Goal: Transaction & Acquisition: Download file/media

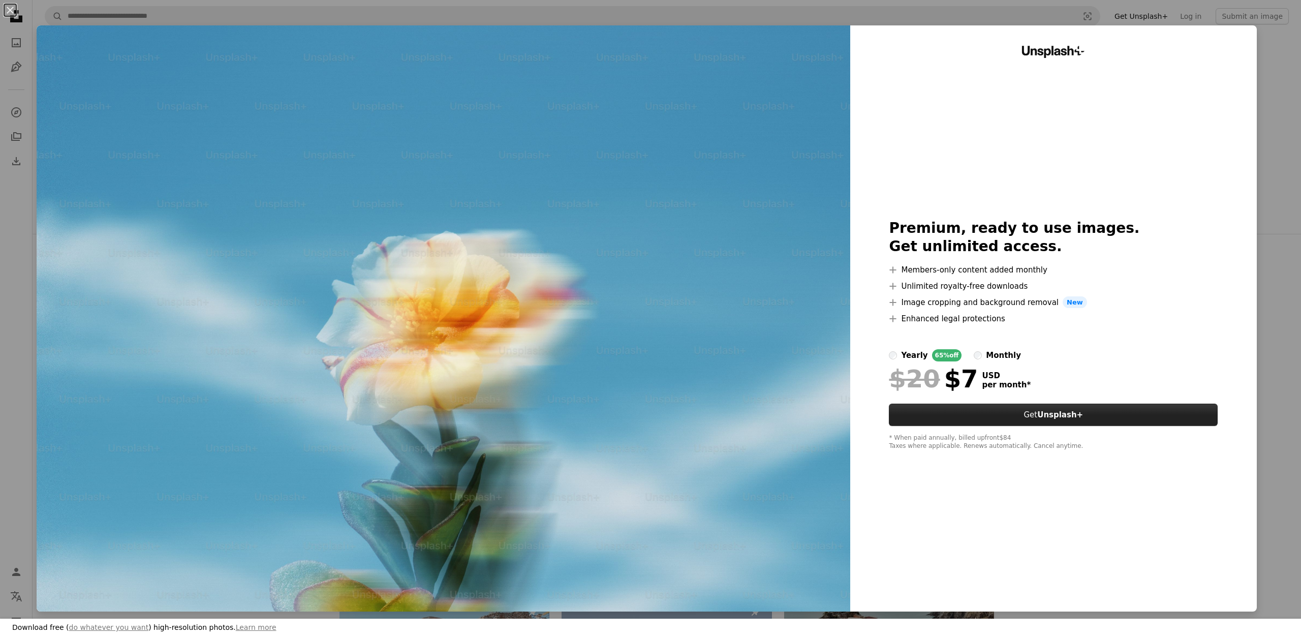
drag, startPoint x: 982, startPoint y: 422, endPoint x: 983, endPoint y: 410, distance: 12.2
click at [983, 411] on button "Get Unsplash+" at bounding box center [1053, 415] width 329 height 22
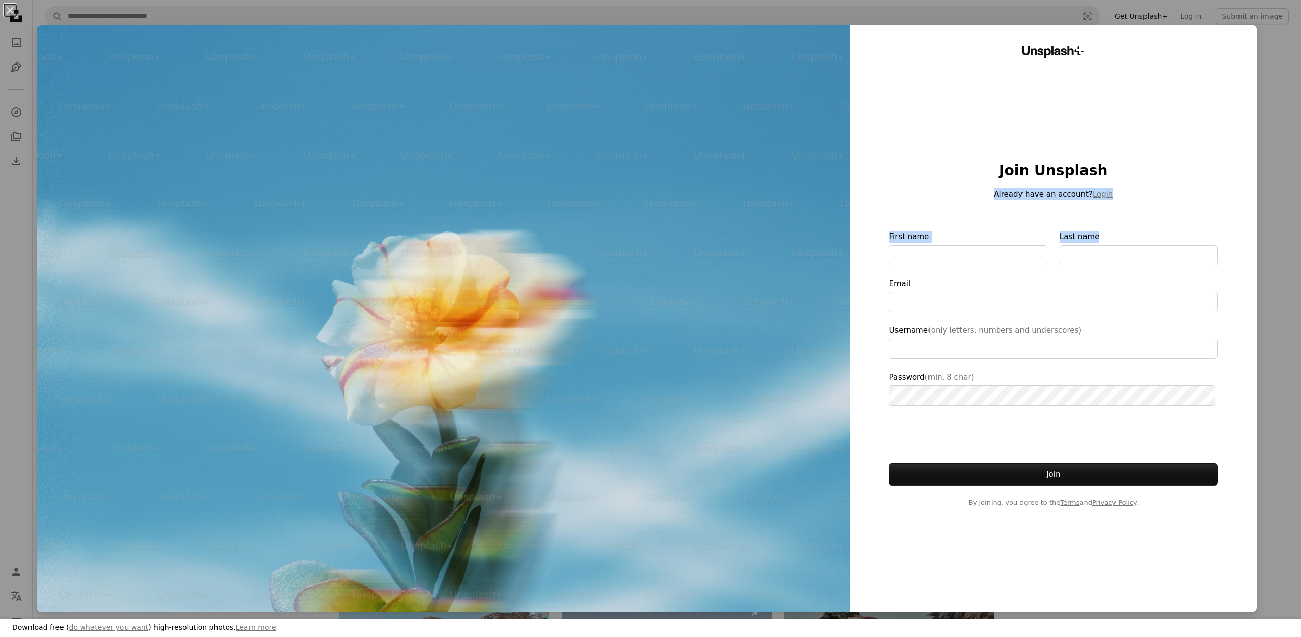
drag, startPoint x: 1104, startPoint y: 231, endPoint x: 1097, endPoint y: 272, distance: 41.8
click at [1100, 246] on div "Join Unsplash Already have an account? Login First name Last name Email Usernam…" at bounding box center [1053, 335] width 329 height 346
drag, startPoint x: 1097, startPoint y: 330, endPoint x: 1097, endPoint y: 356, distance: 25.4
click at [1097, 333] on label "Username (only letters, numbers and underscores)" at bounding box center [1053, 341] width 329 height 35
click at [1097, 338] on input "Username (only letters, numbers and underscores)" at bounding box center [1053, 348] width 329 height 20
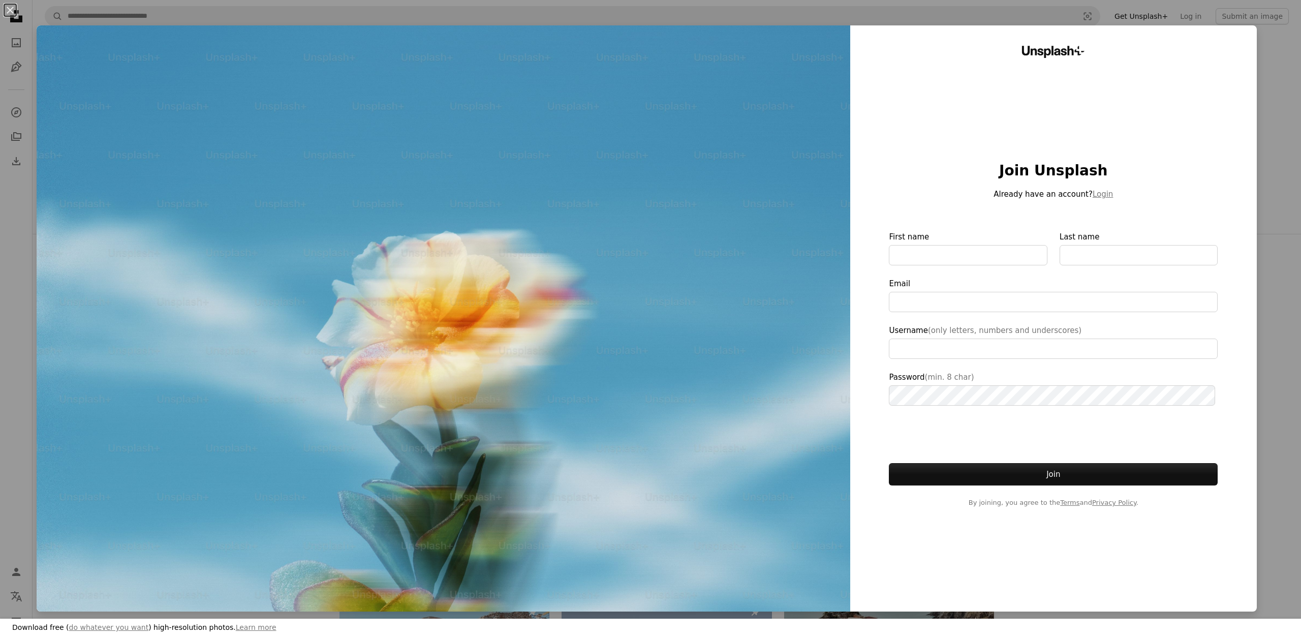
click at [1097, 373] on label "Password (min. 8 char)" at bounding box center [1053, 388] width 329 height 35
type input "**********"
click at [1104, 472] on button "Join" at bounding box center [1053, 474] width 329 height 22
drag, startPoint x: 1093, startPoint y: 496, endPoint x: 1034, endPoint y: 456, distance: 70.8
click at [1093, 494] on form "First name Last name Email Username (only letters, numbers and underscores) Pas…" at bounding box center [1053, 369] width 329 height 277
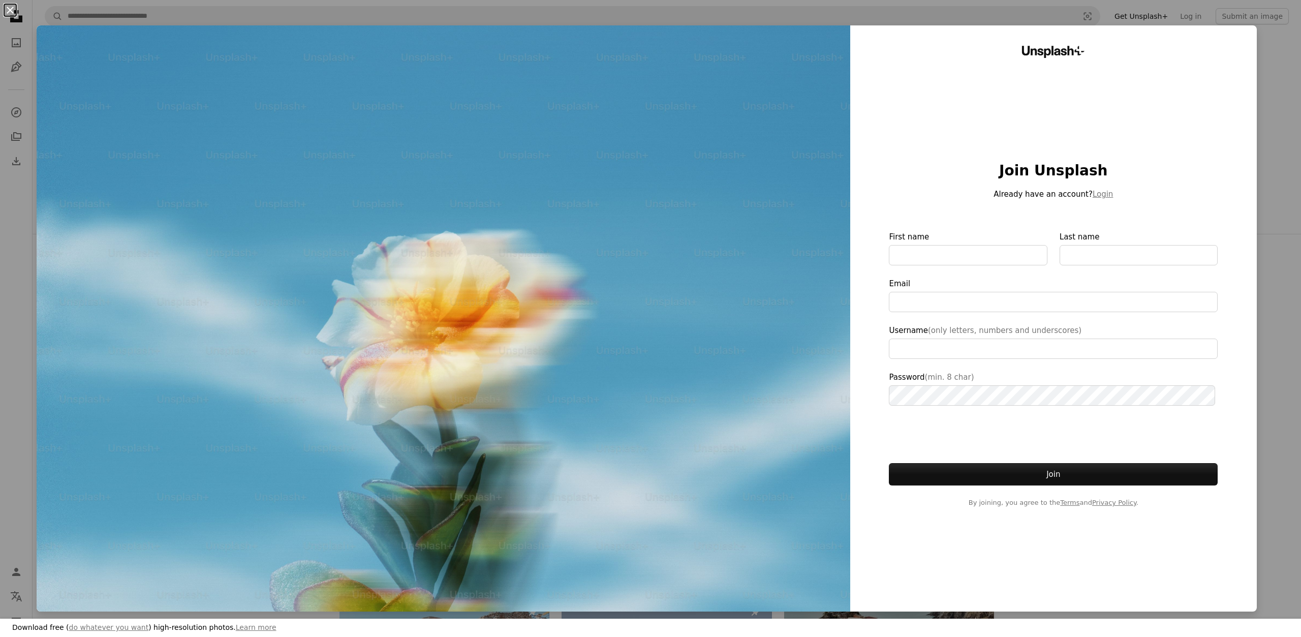
click at [13, 11] on button "An X shape" at bounding box center [10, 10] width 12 height 12
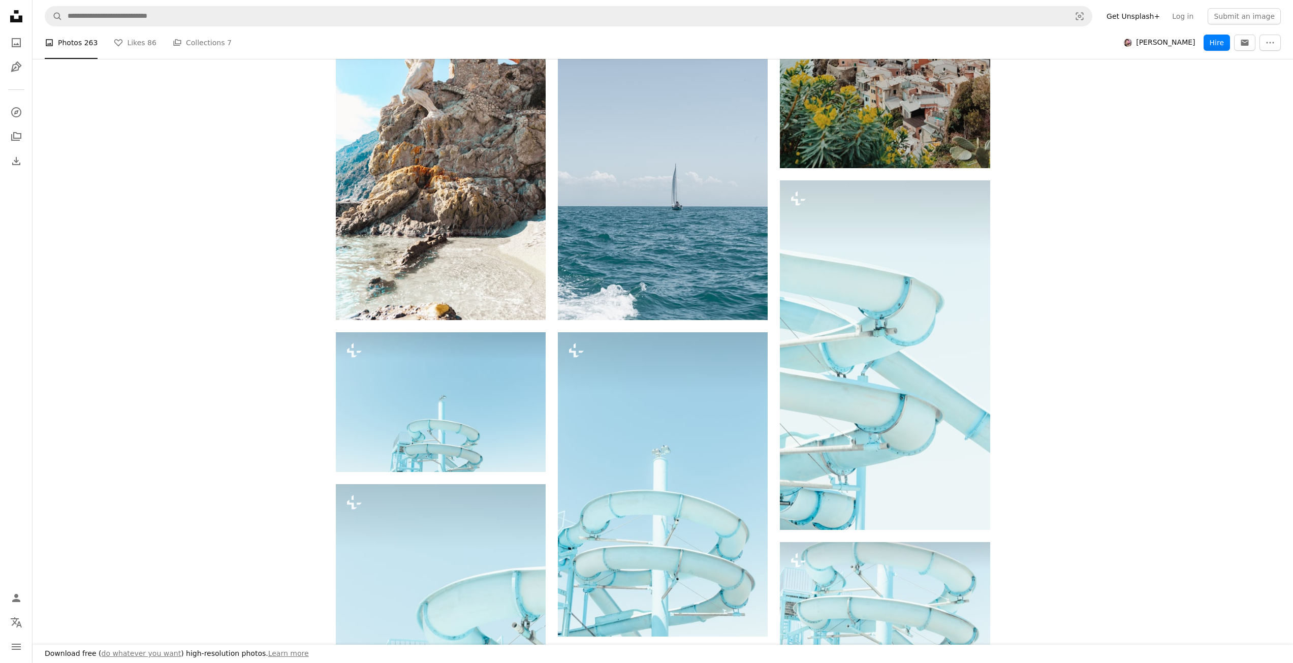
scroll to position [567, 0]
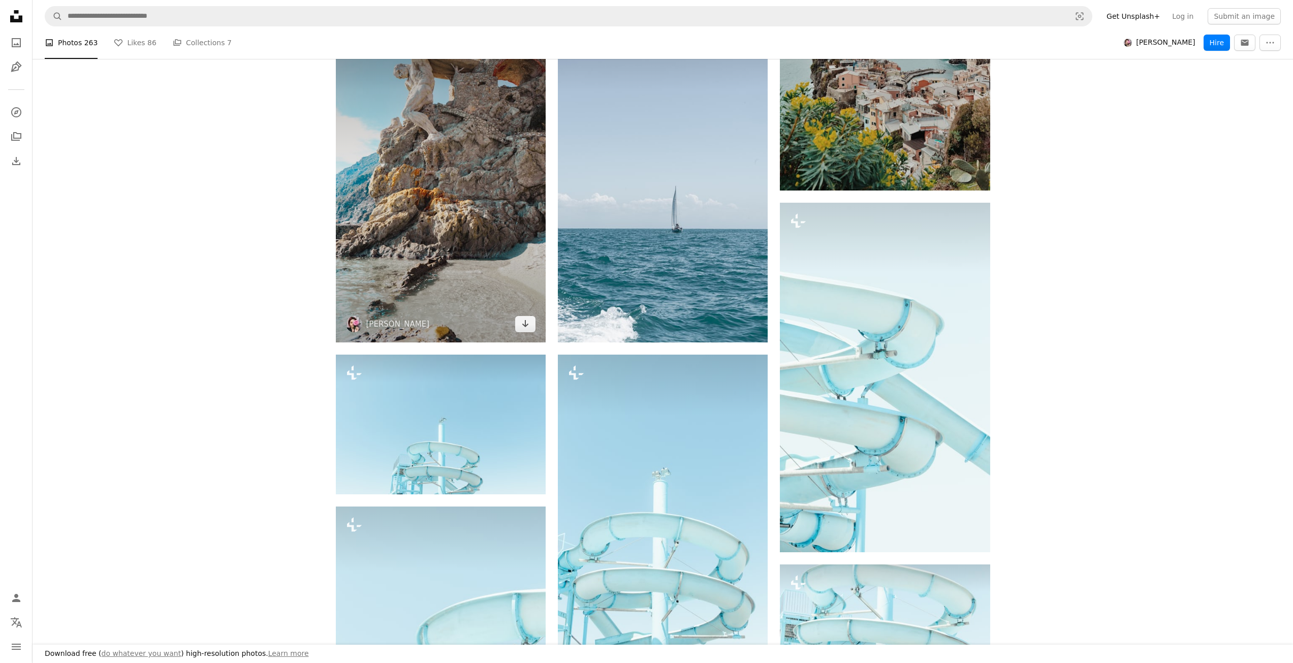
click at [490, 205] on img at bounding box center [441, 184] width 210 height 315
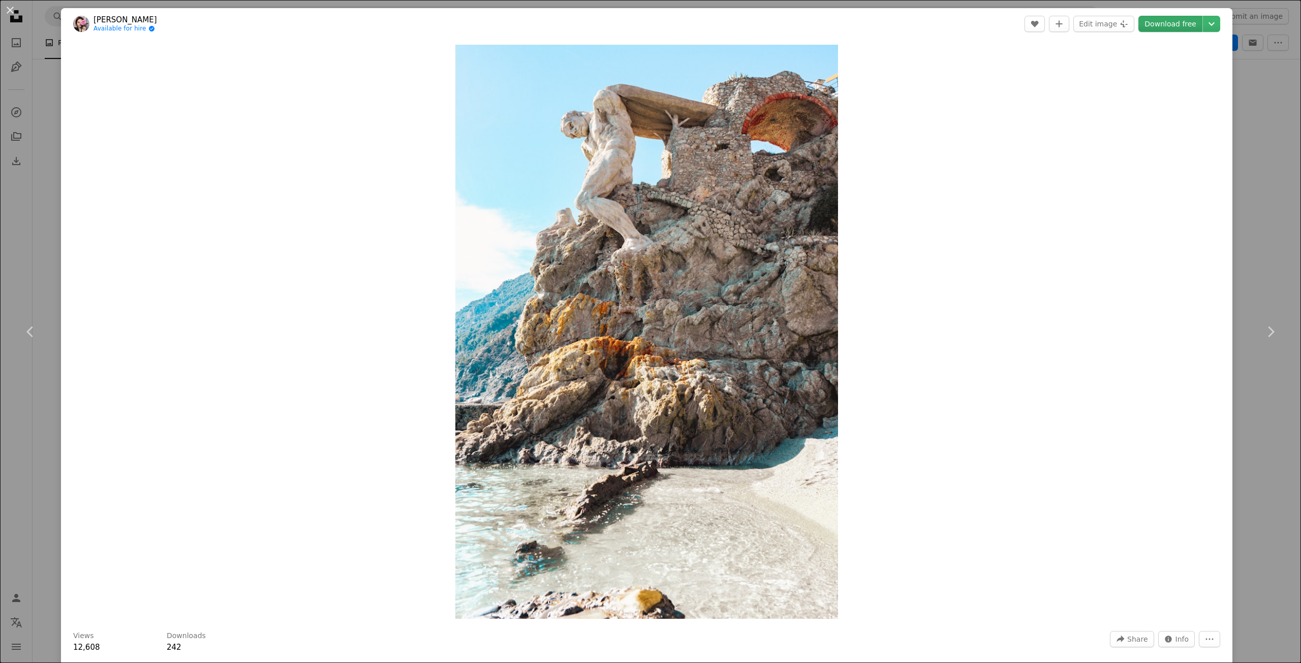
click at [1163, 26] on link "Download free" at bounding box center [1170, 24] width 64 height 16
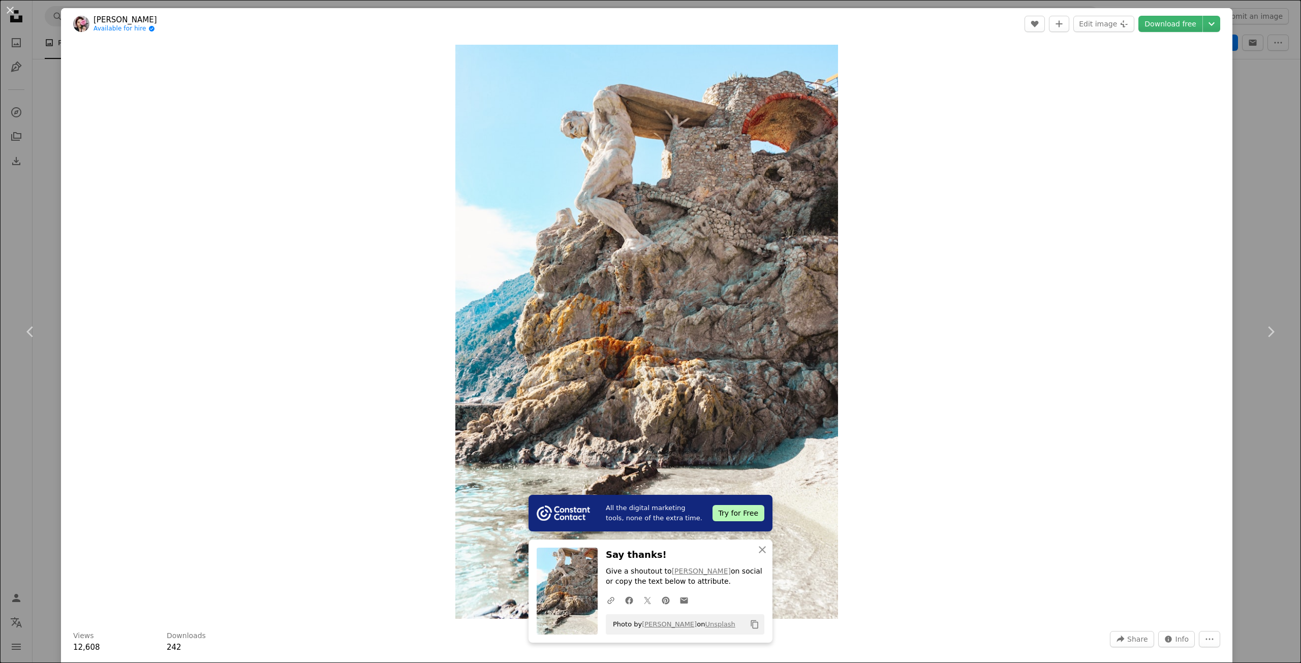
click at [756, 619] on button "Copy content" at bounding box center [754, 624] width 17 height 17
click at [1261, 81] on div "An X shape Chevron left Chevron right All the digital marketing tools, none of …" at bounding box center [650, 331] width 1301 height 663
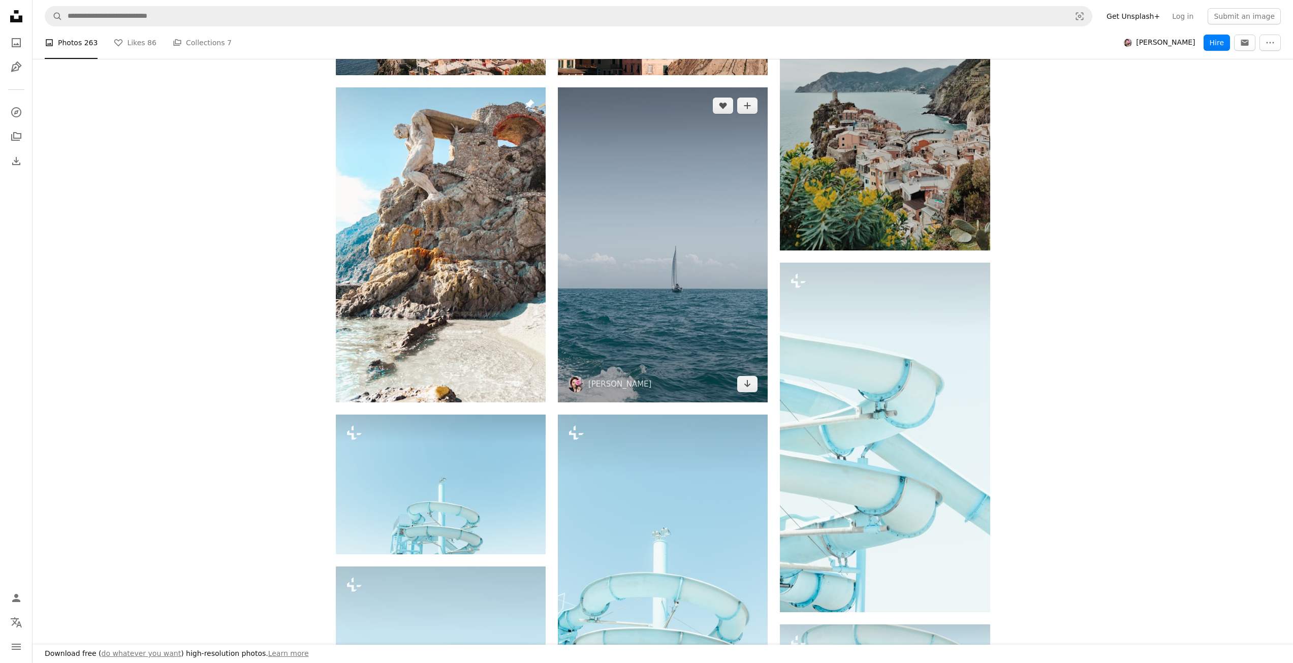
scroll to position [504, 0]
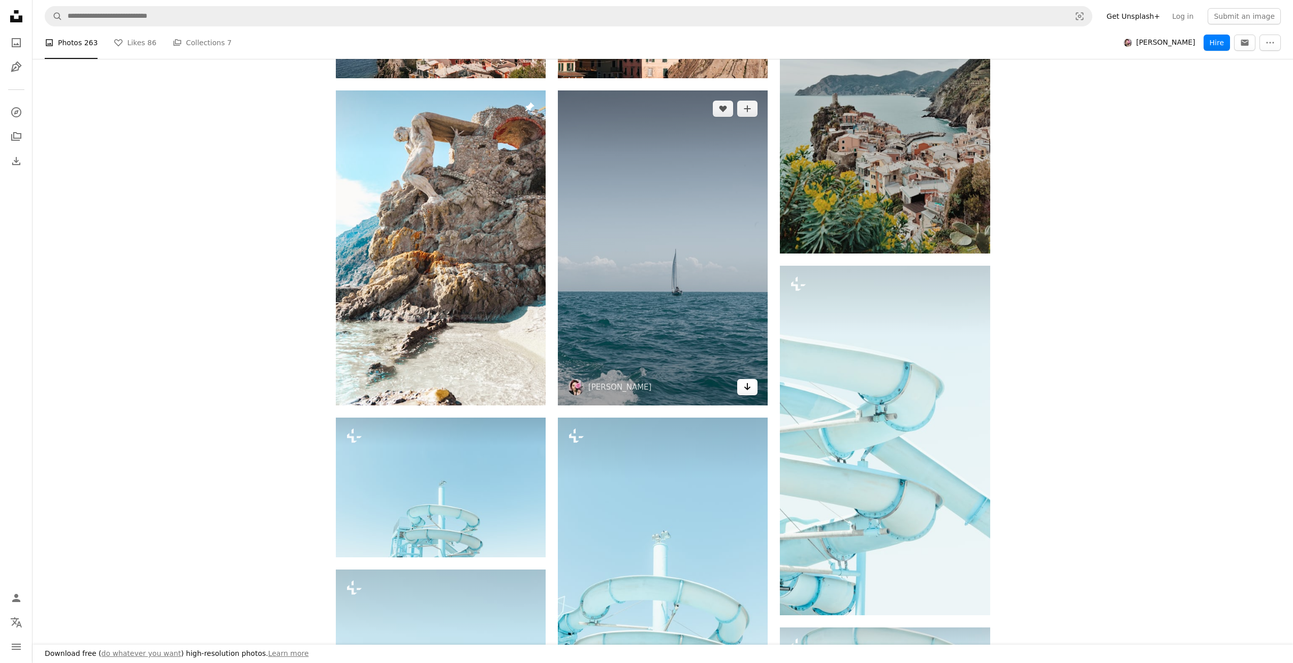
click at [748, 381] on icon "Arrow pointing down" at bounding box center [748, 387] width 8 height 12
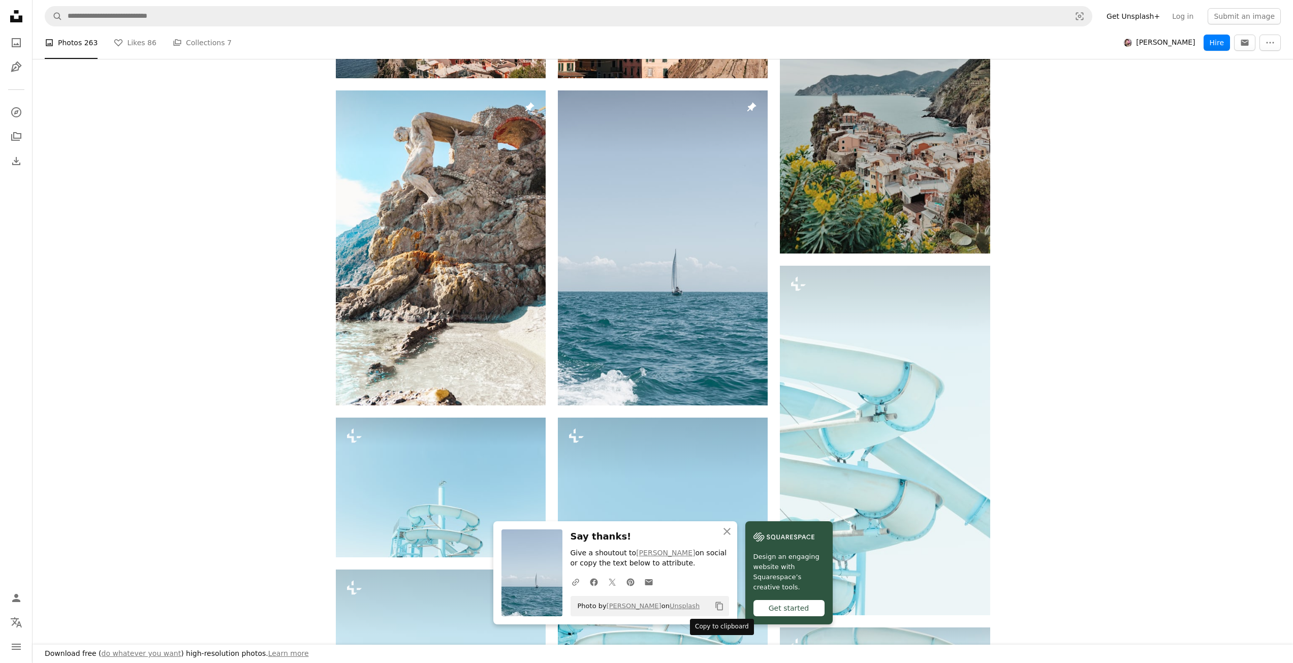
click at [720, 611] on icon "Copy content" at bounding box center [719, 606] width 9 height 9
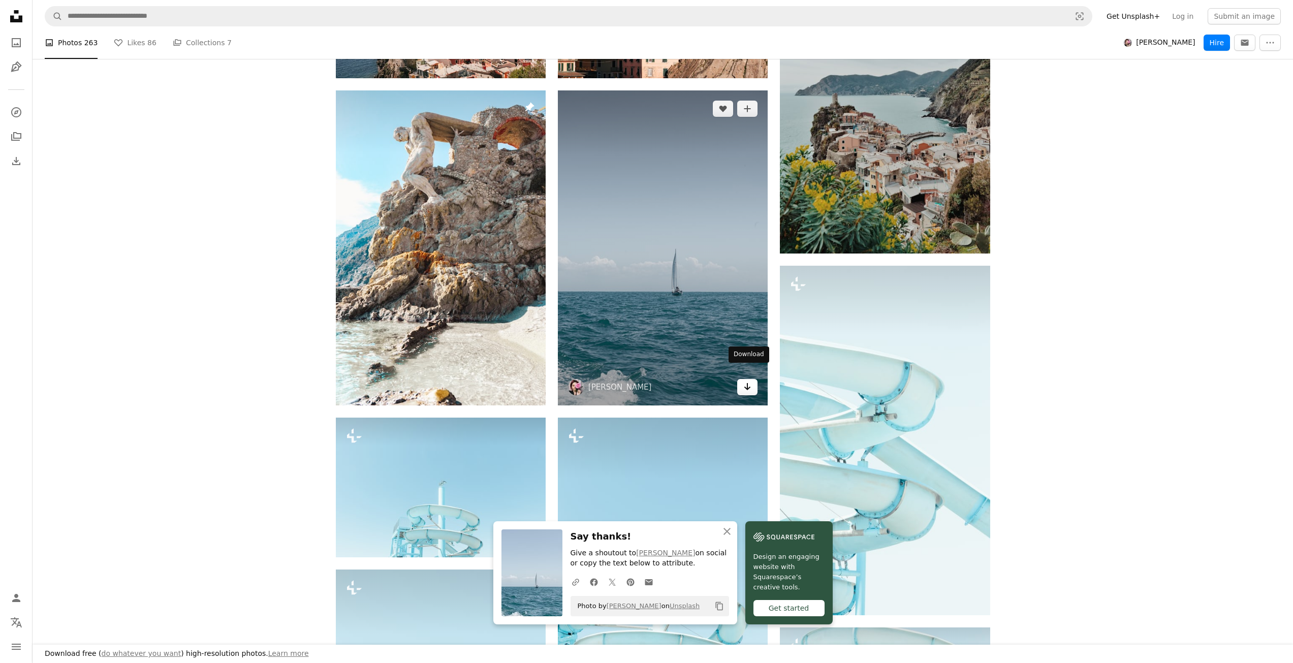
click at [745, 381] on icon "Arrow pointing down" at bounding box center [748, 387] width 8 height 12
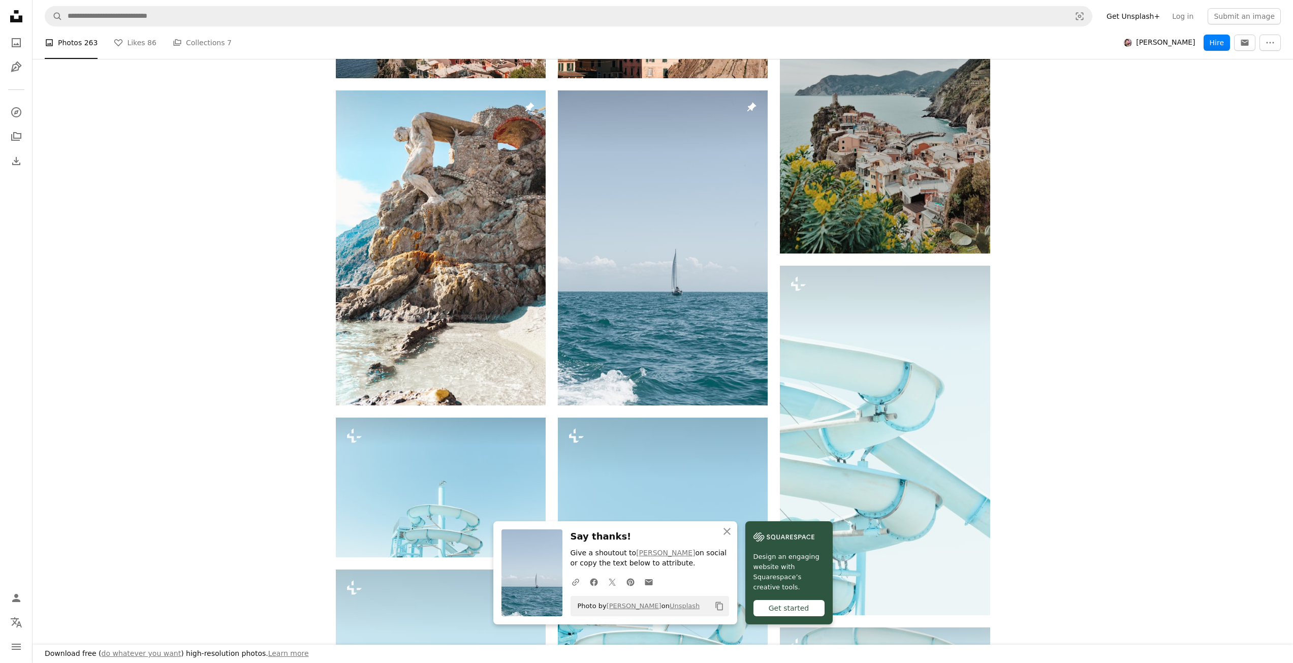
click at [716, 606] on icon "Copy to clipboard" at bounding box center [719, 606] width 7 height 9
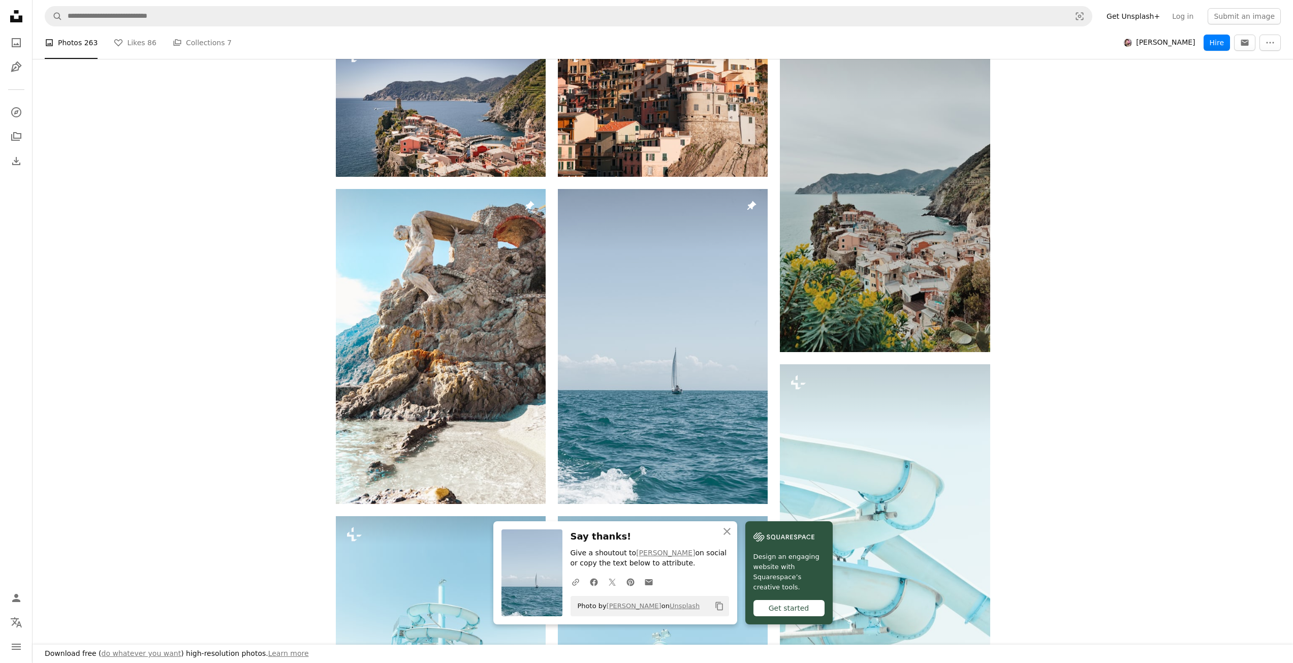
scroll to position [352, 0]
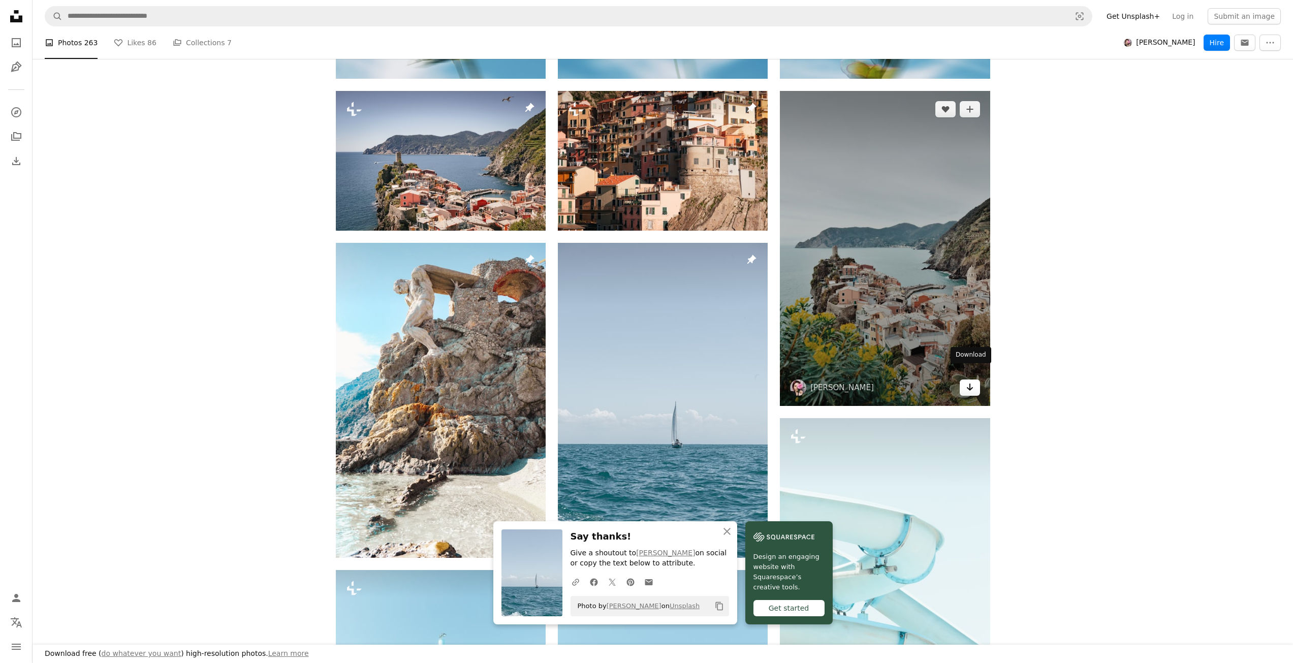
click at [971, 381] on icon "Arrow pointing down" at bounding box center [970, 387] width 8 height 12
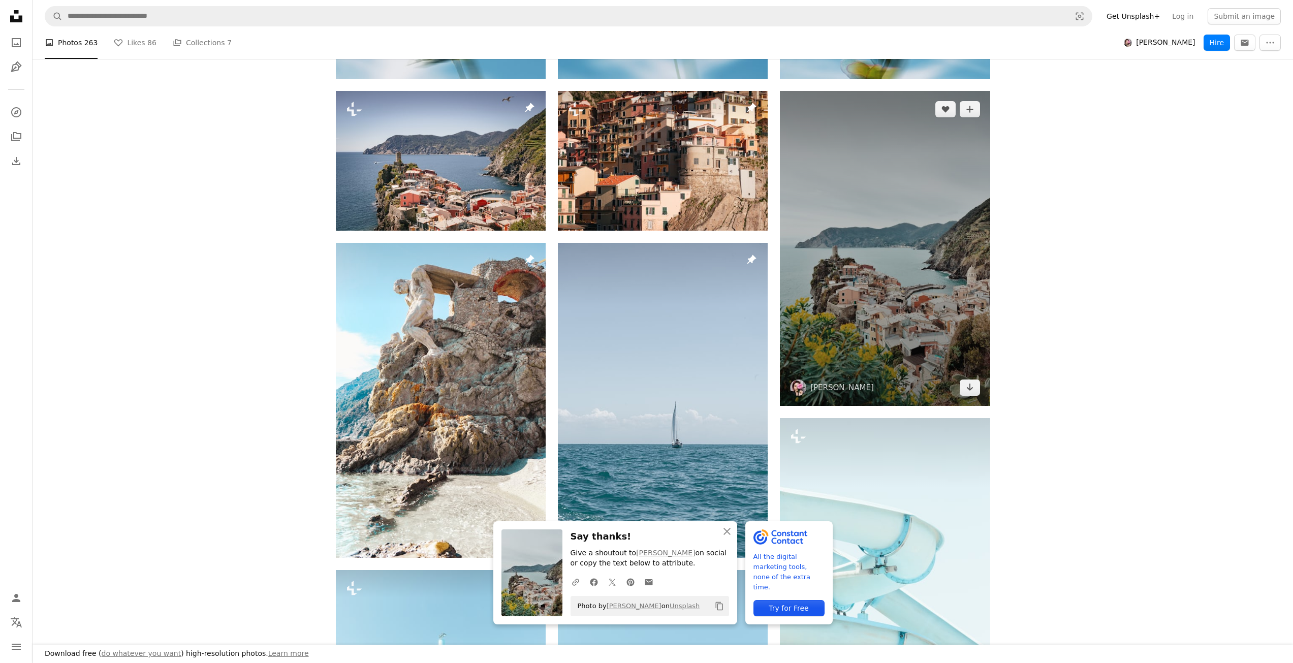
click at [840, 131] on img at bounding box center [885, 248] width 210 height 315
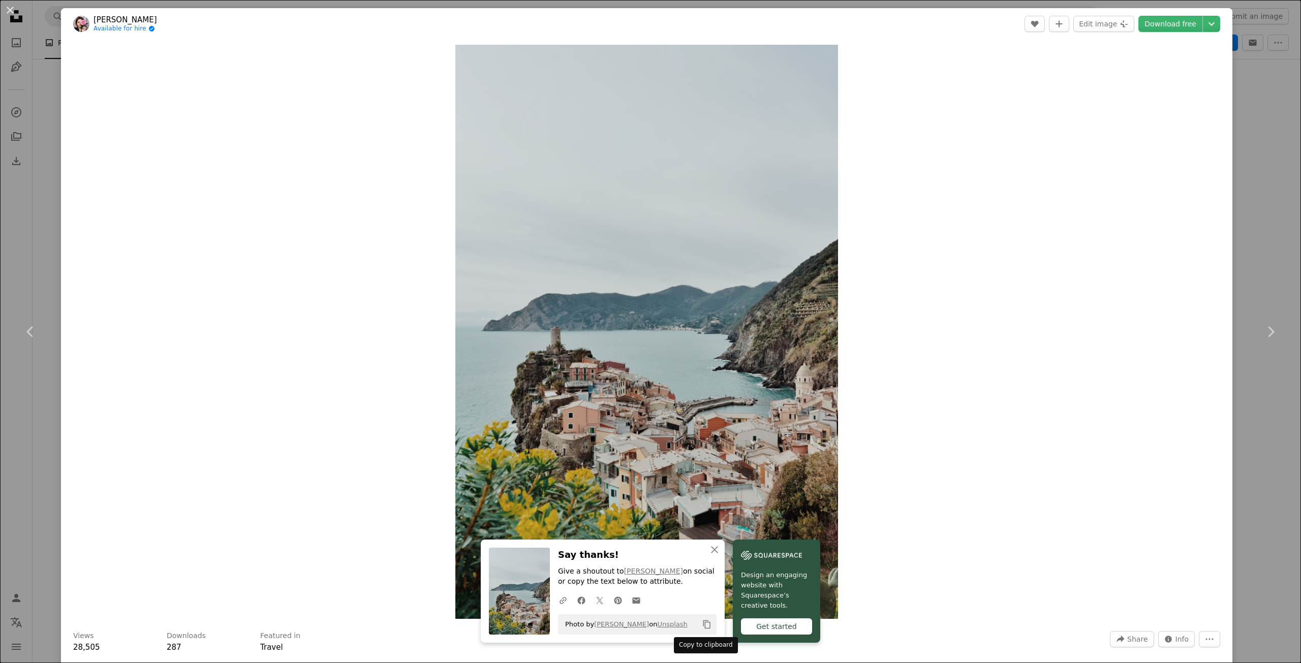
click at [708, 626] on button "Copy content" at bounding box center [706, 624] width 17 height 17
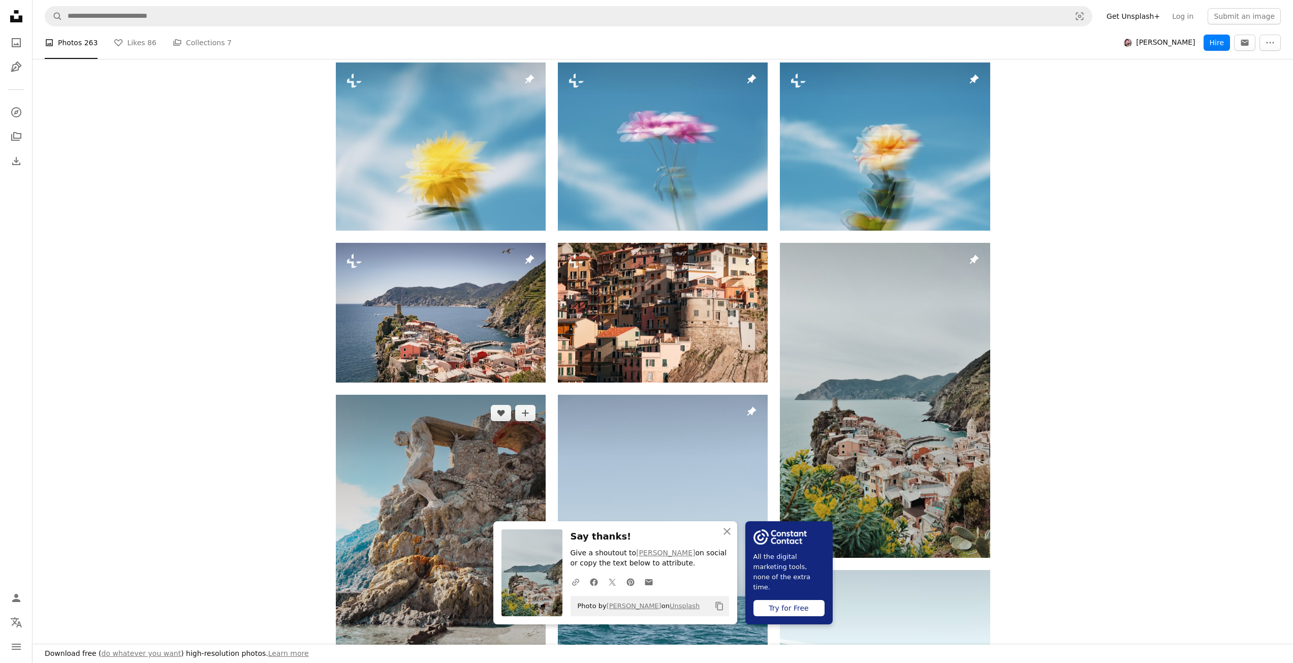
scroll to position [199, 0]
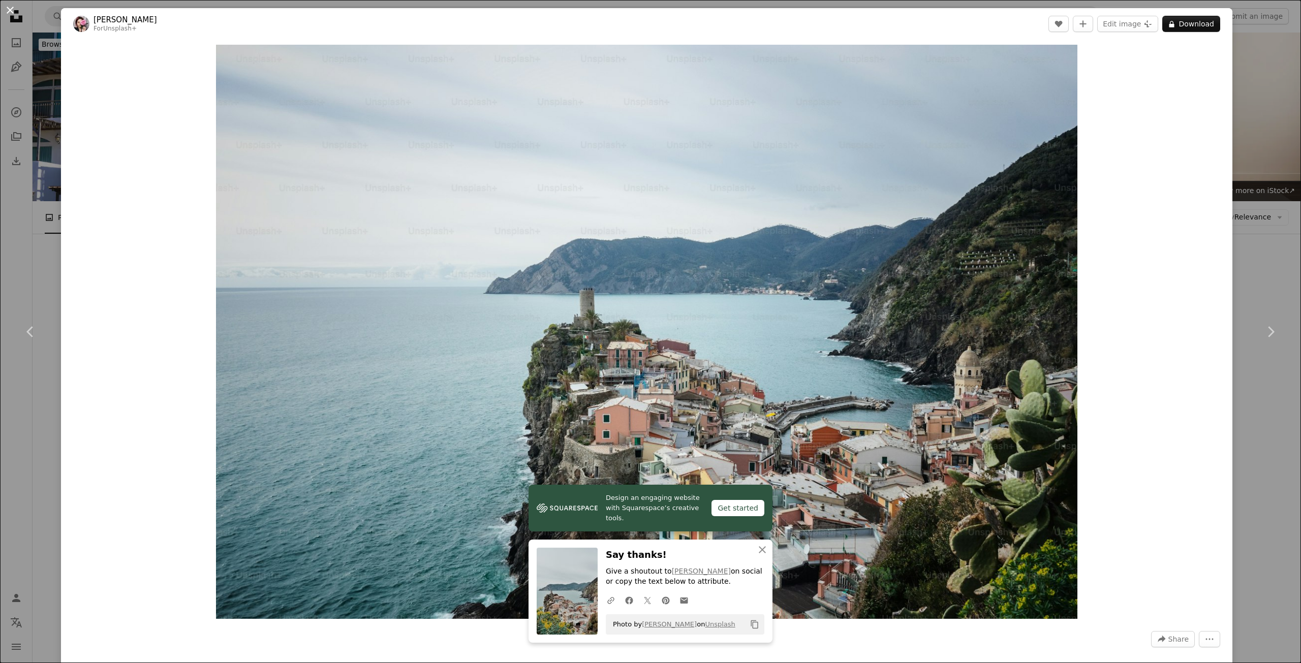
click at [14, 16] on button "An X shape" at bounding box center [10, 10] width 12 height 12
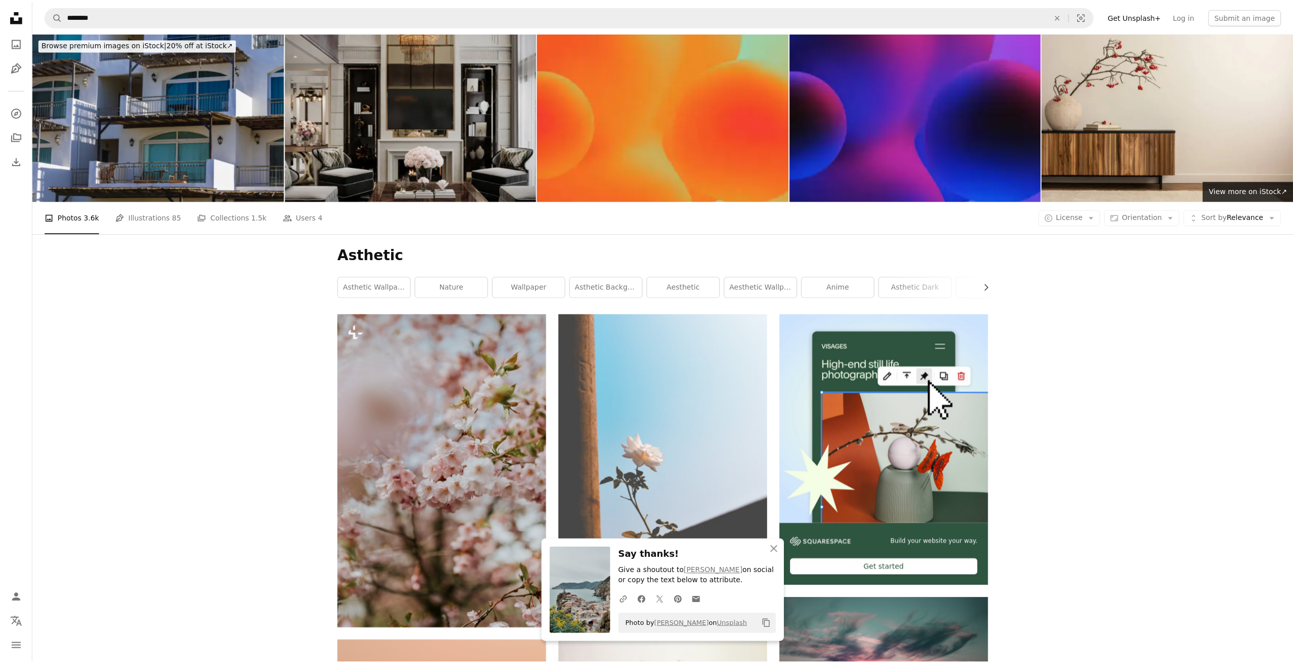
scroll to position [669, 0]
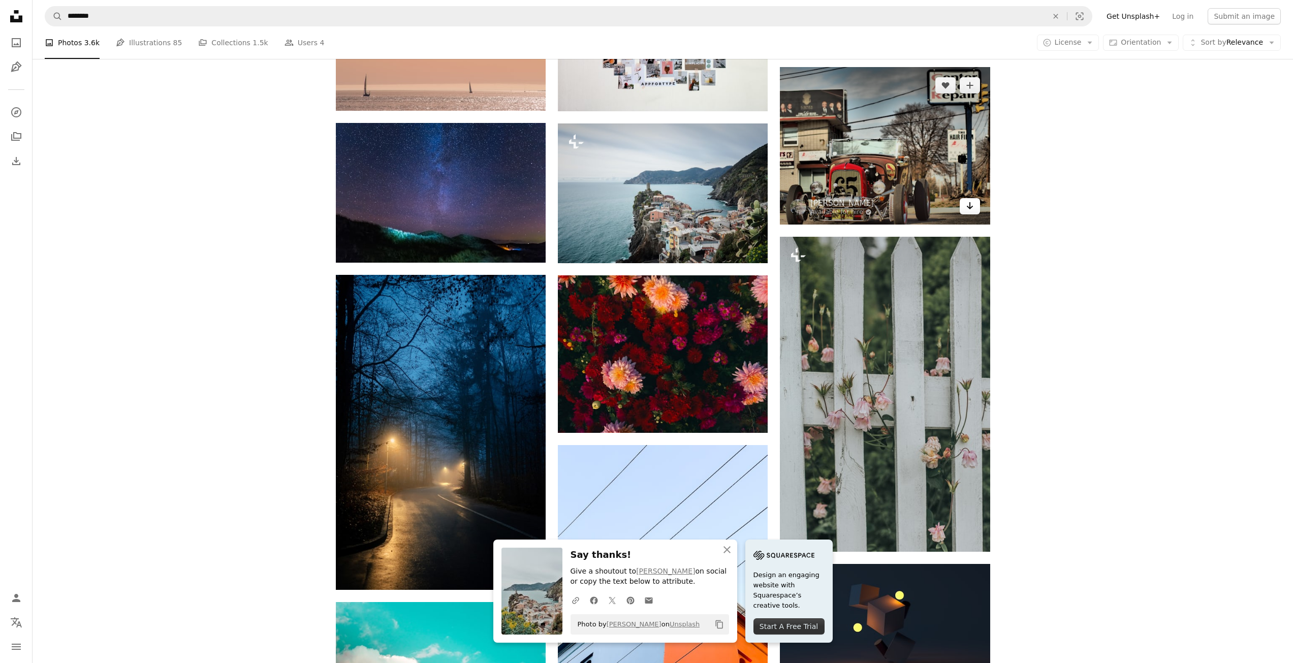
click at [976, 210] on link "Arrow pointing down" at bounding box center [970, 206] width 20 height 16
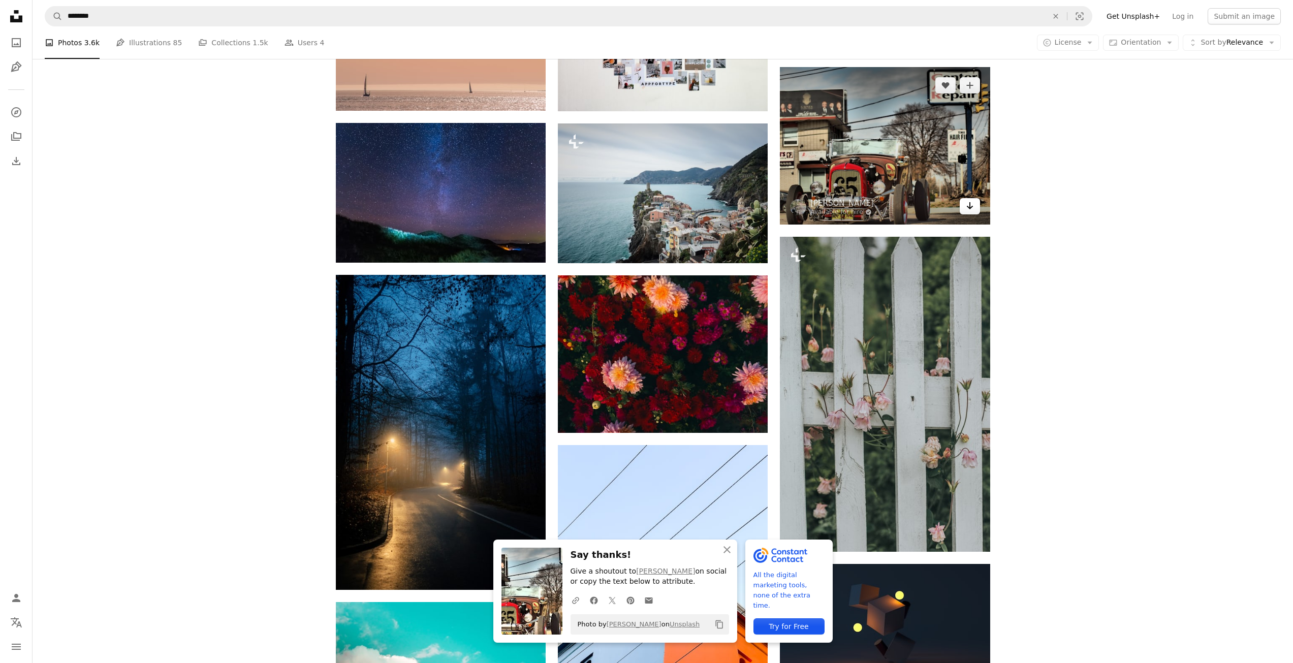
click at [969, 208] on icon "Arrow pointing down" at bounding box center [970, 206] width 8 height 12
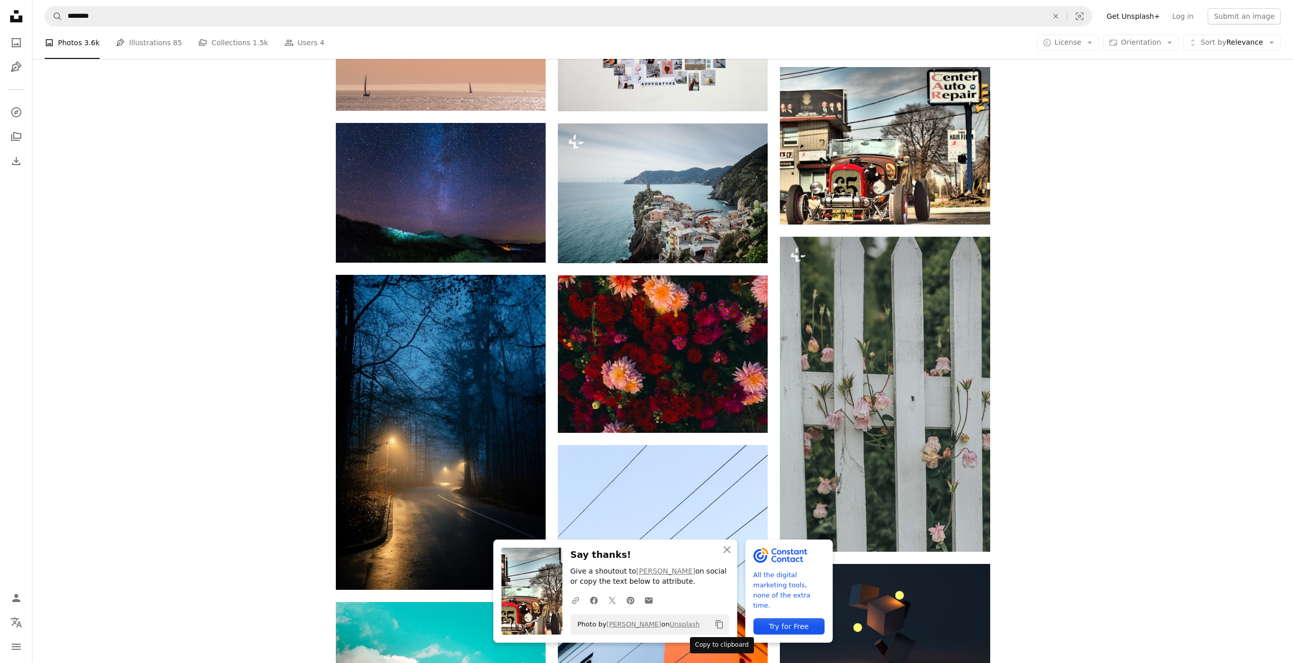
click at [716, 622] on icon "Copy to clipboard" at bounding box center [719, 625] width 7 height 9
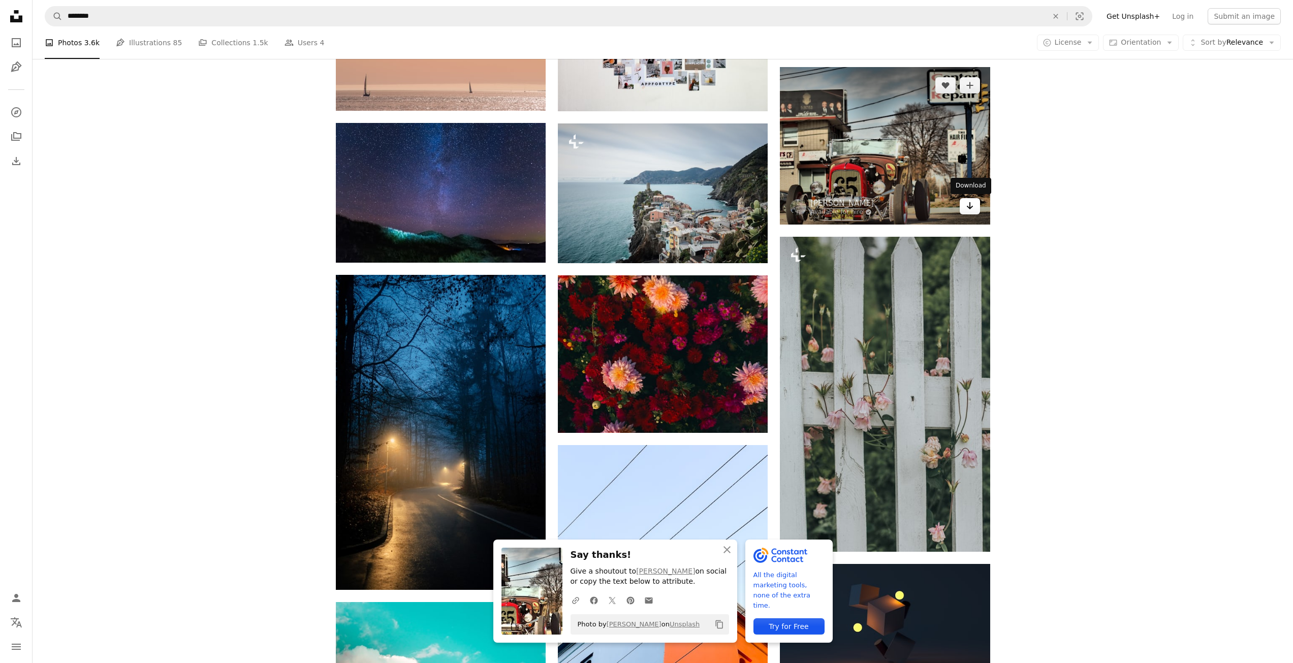
click at [968, 205] on icon "Arrow pointing down" at bounding box center [970, 206] width 8 height 12
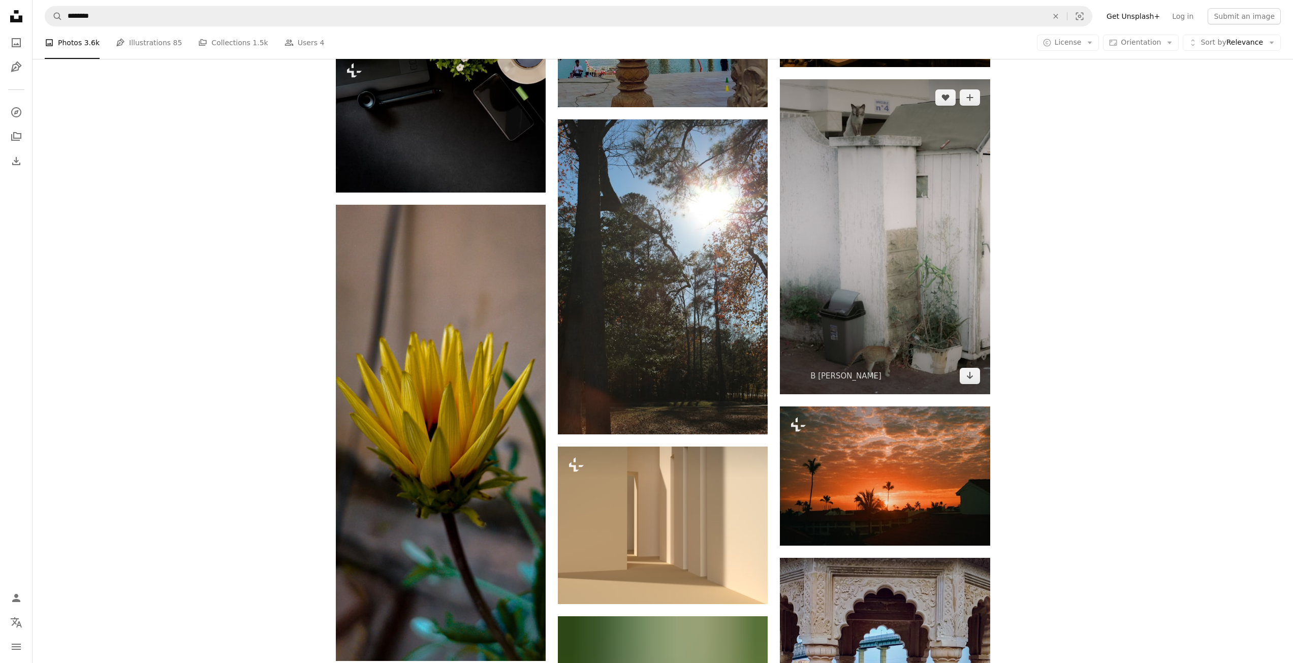
scroll to position [3515, 0]
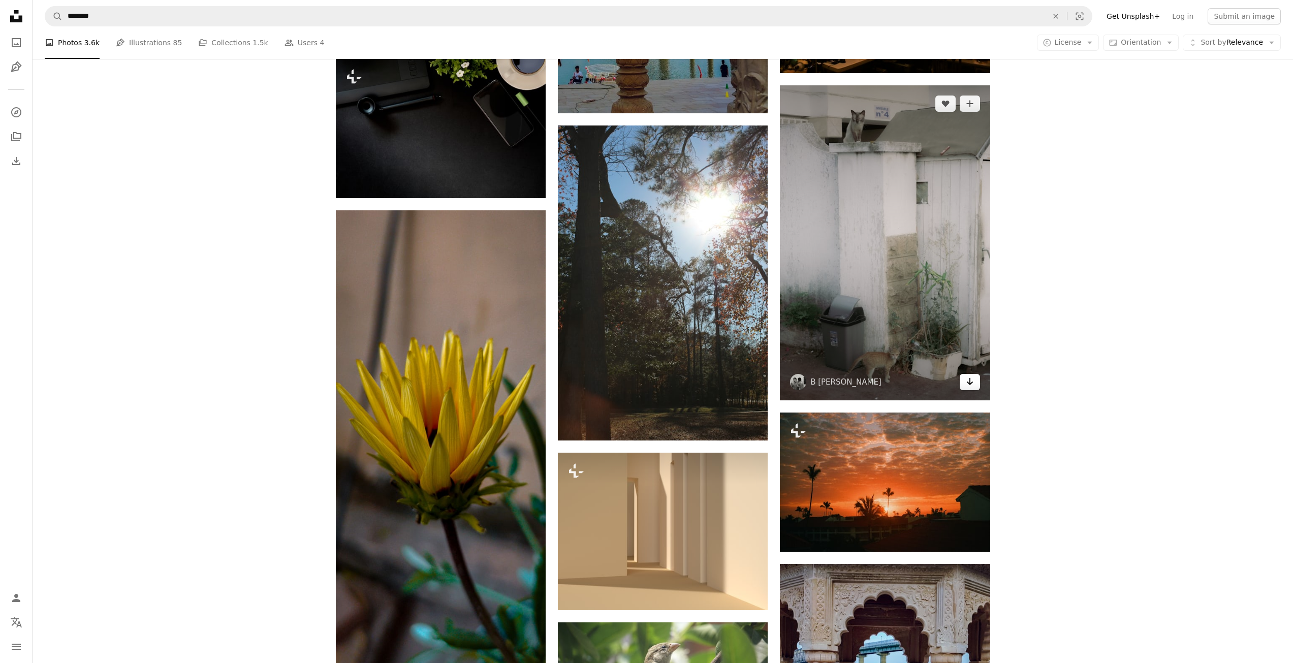
click at [961, 386] on link "Arrow pointing down" at bounding box center [970, 382] width 20 height 16
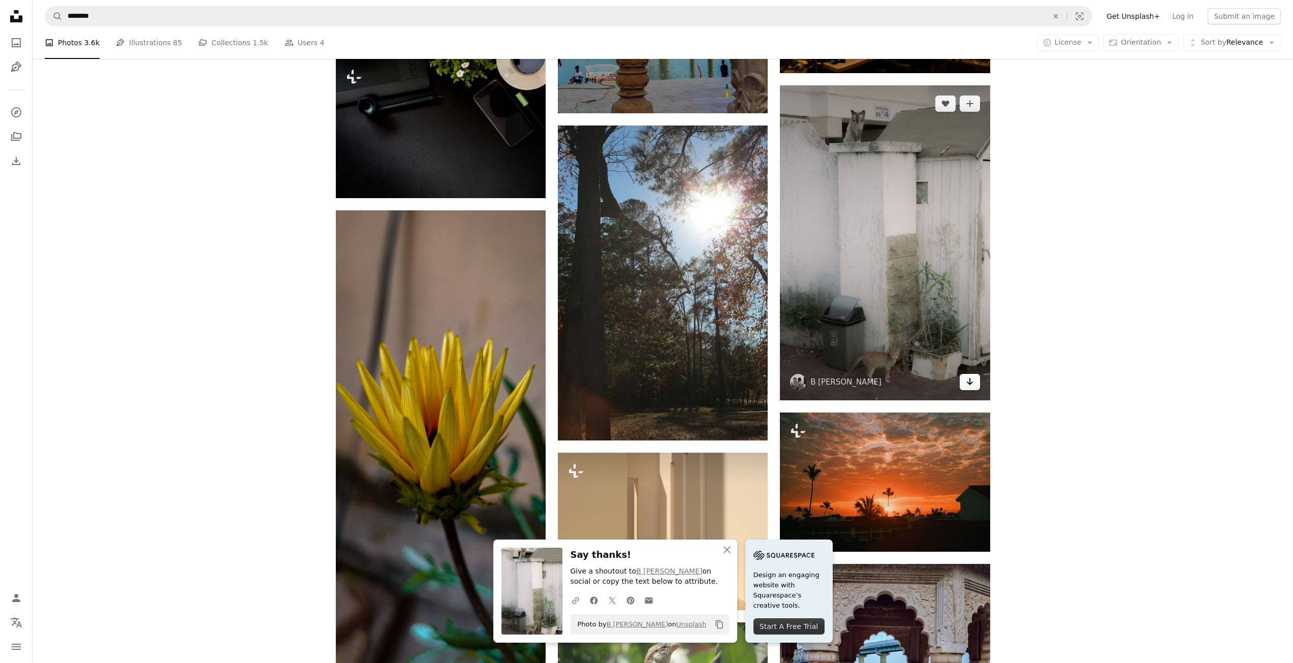
click at [976, 385] on link "Arrow pointing down" at bounding box center [970, 382] width 20 height 16
click at [971, 378] on icon "Arrow pointing down" at bounding box center [970, 382] width 8 height 12
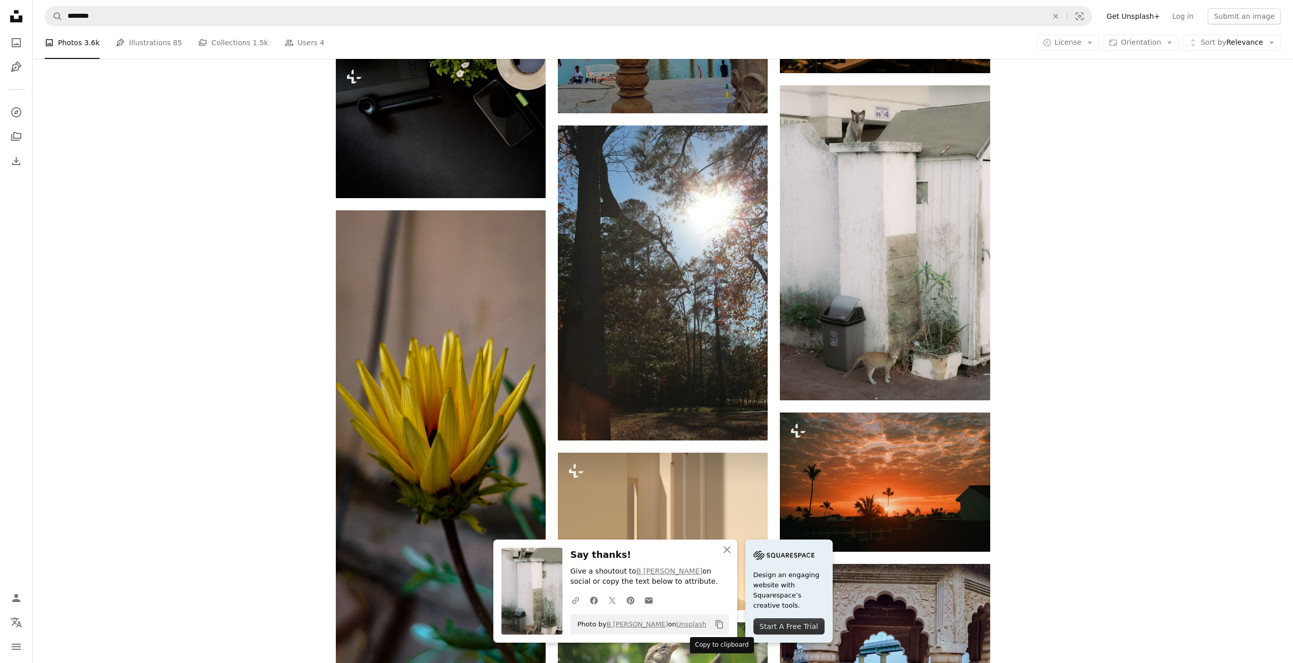
click at [723, 623] on icon "Copy to clipboard" at bounding box center [719, 625] width 7 height 9
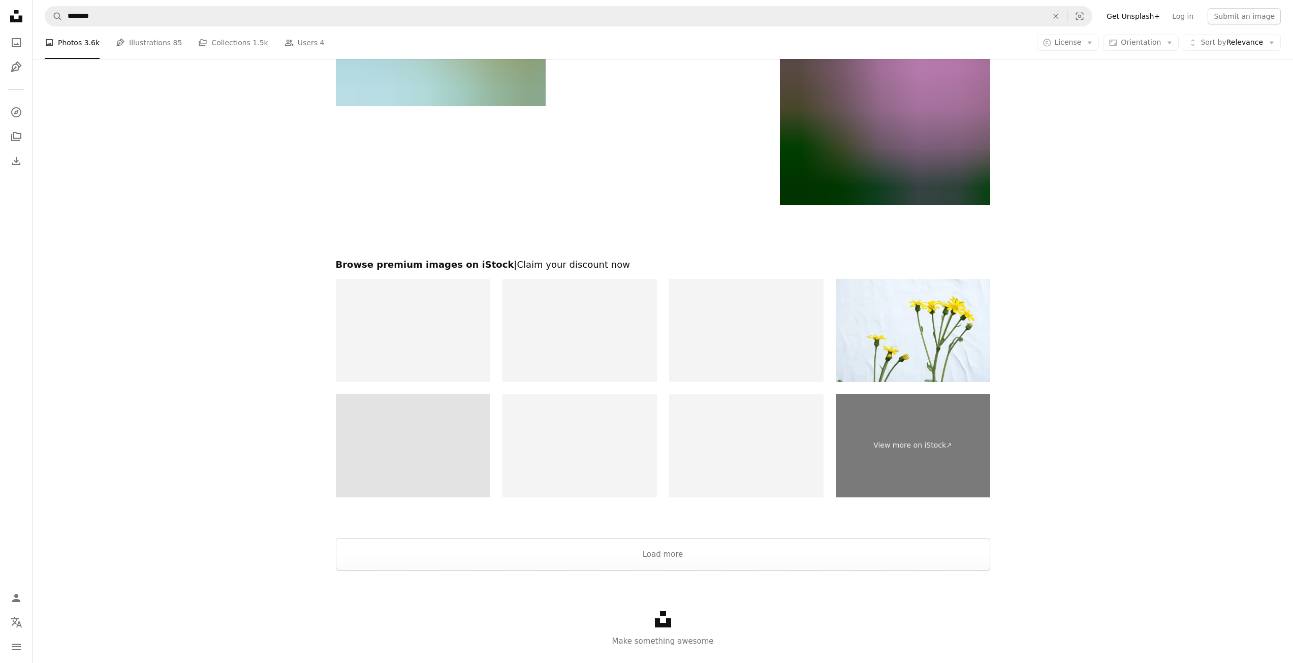
scroll to position [7073, 0]
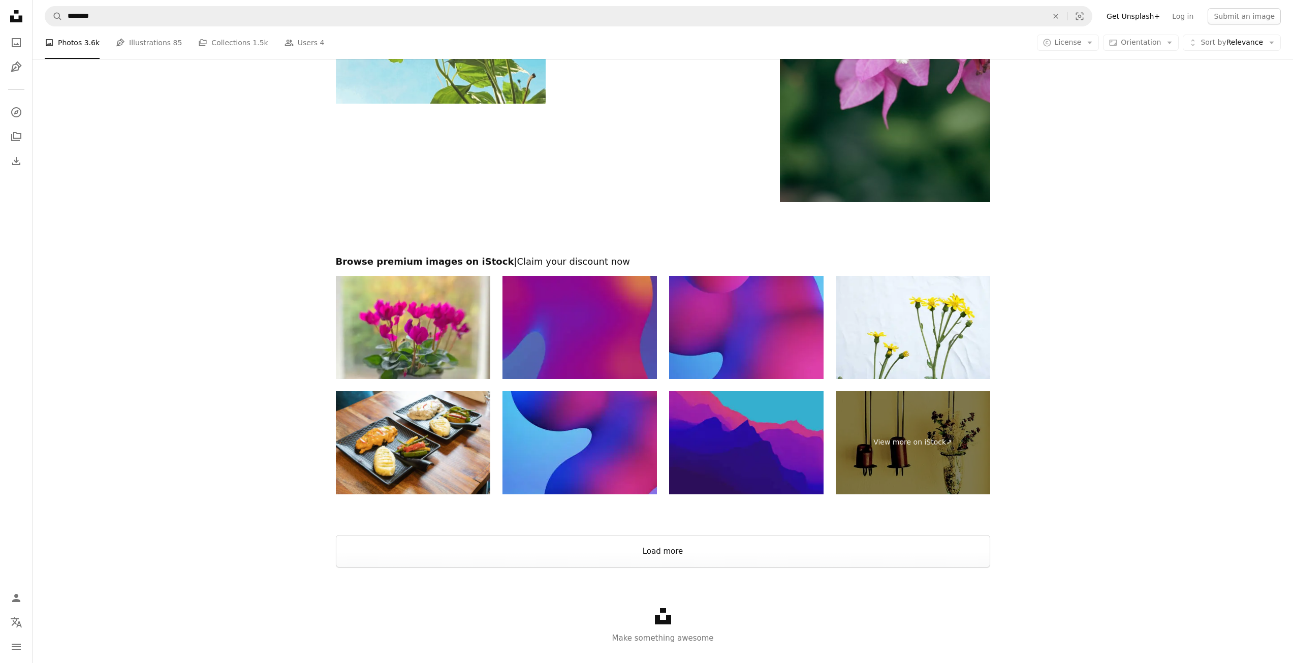
drag, startPoint x: 534, startPoint y: 544, endPoint x: 530, endPoint y: 532, distance: 13.5
click at [534, 544] on button "Load more" at bounding box center [663, 551] width 655 height 33
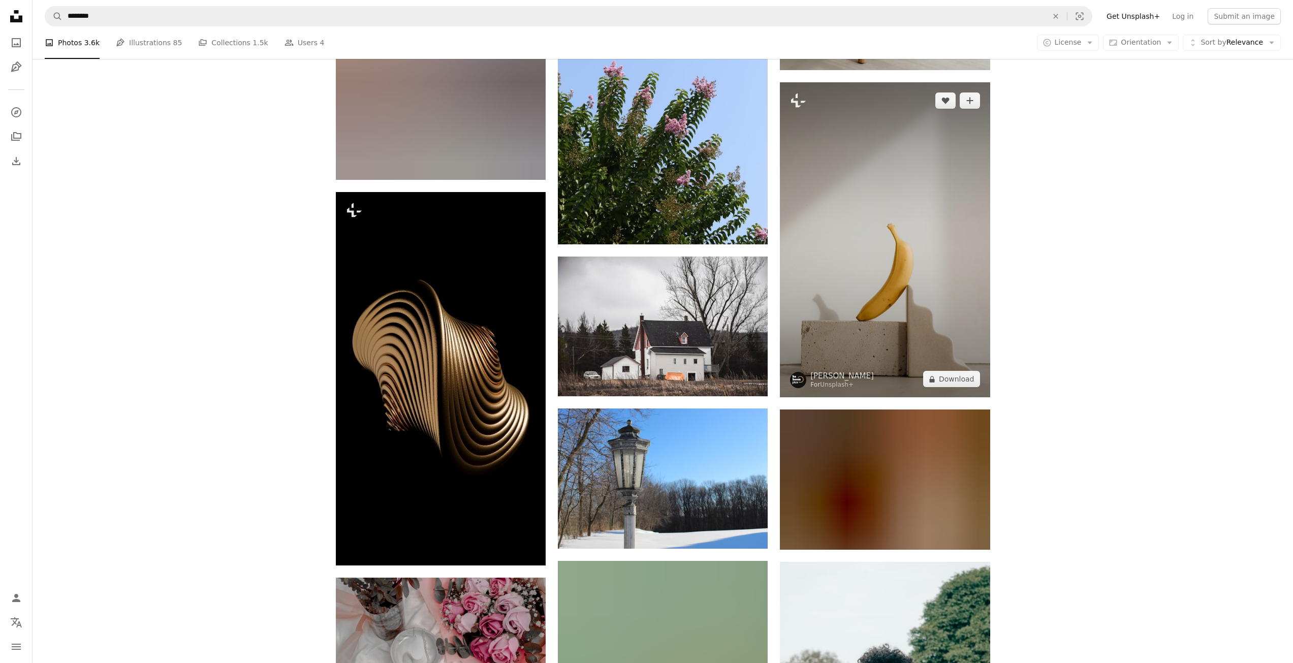
scroll to position [8902, 0]
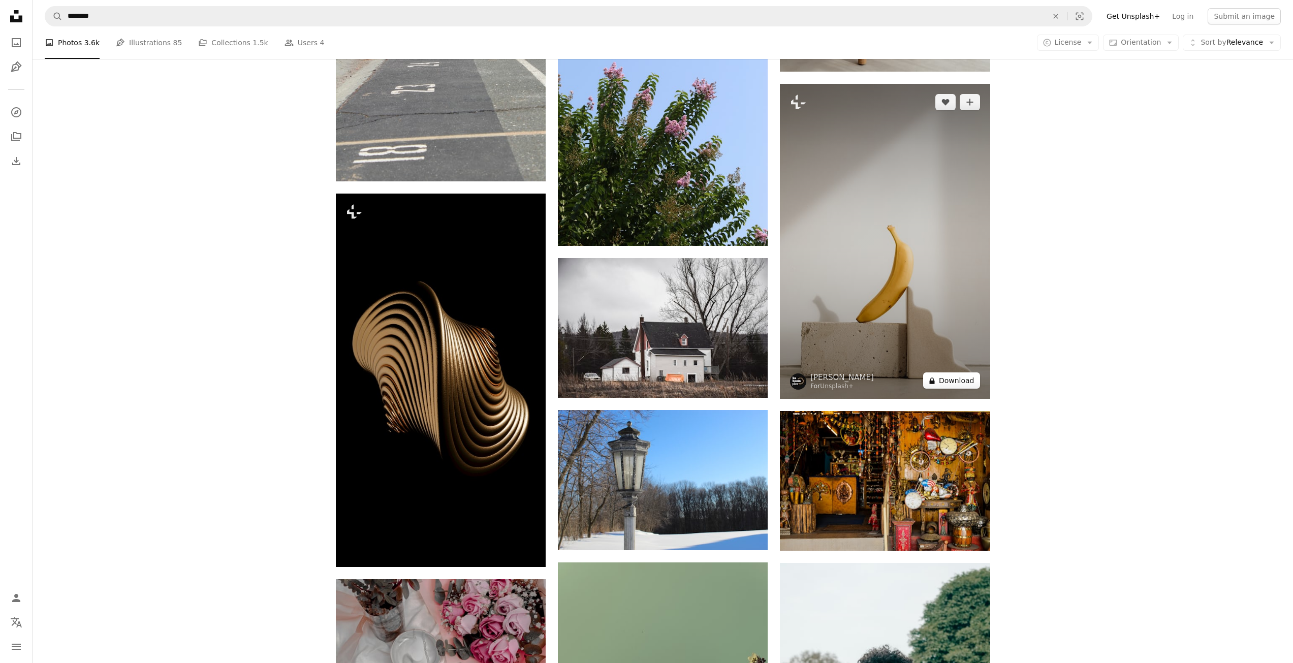
click at [953, 377] on button "A lock Download" at bounding box center [951, 381] width 57 height 16
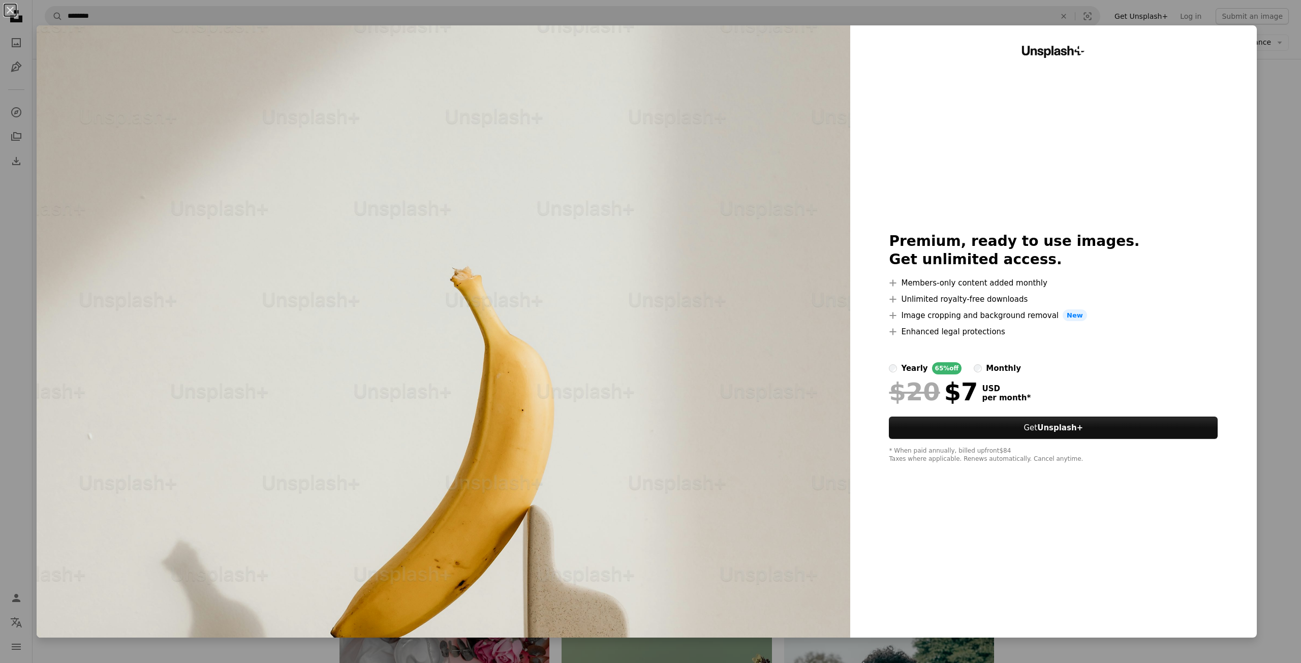
click at [1266, 567] on div "An X shape Unsplash+ Premium, ready to use images. Get unlimited access. A plus…" at bounding box center [650, 331] width 1301 height 663
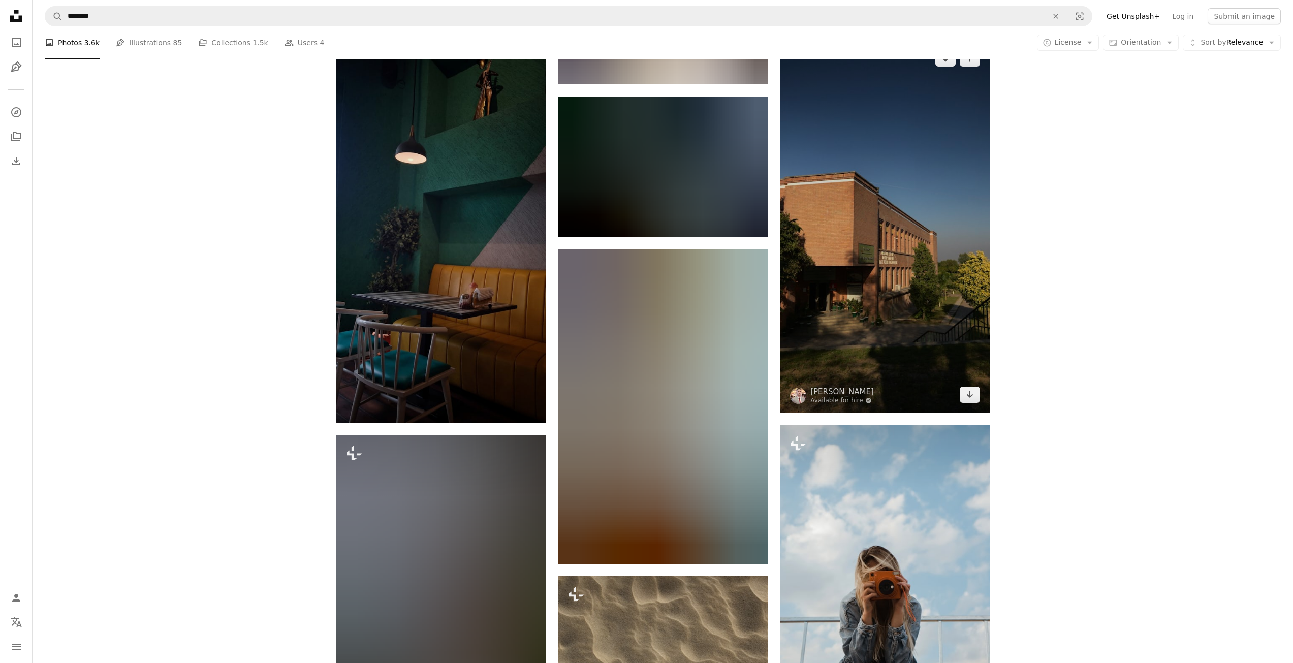
scroll to position [18447, 0]
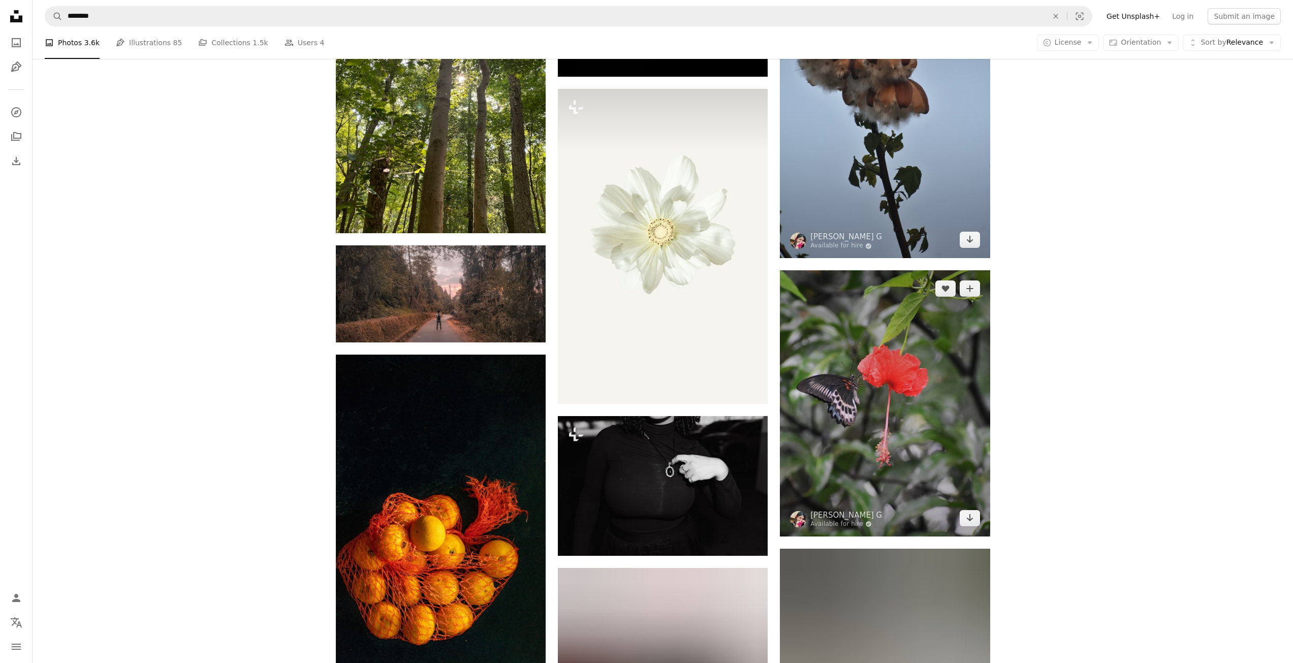
drag, startPoint x: 877, startPoint y: 371, endPoint x: 861, endPoint y: 356, distance: 21.6
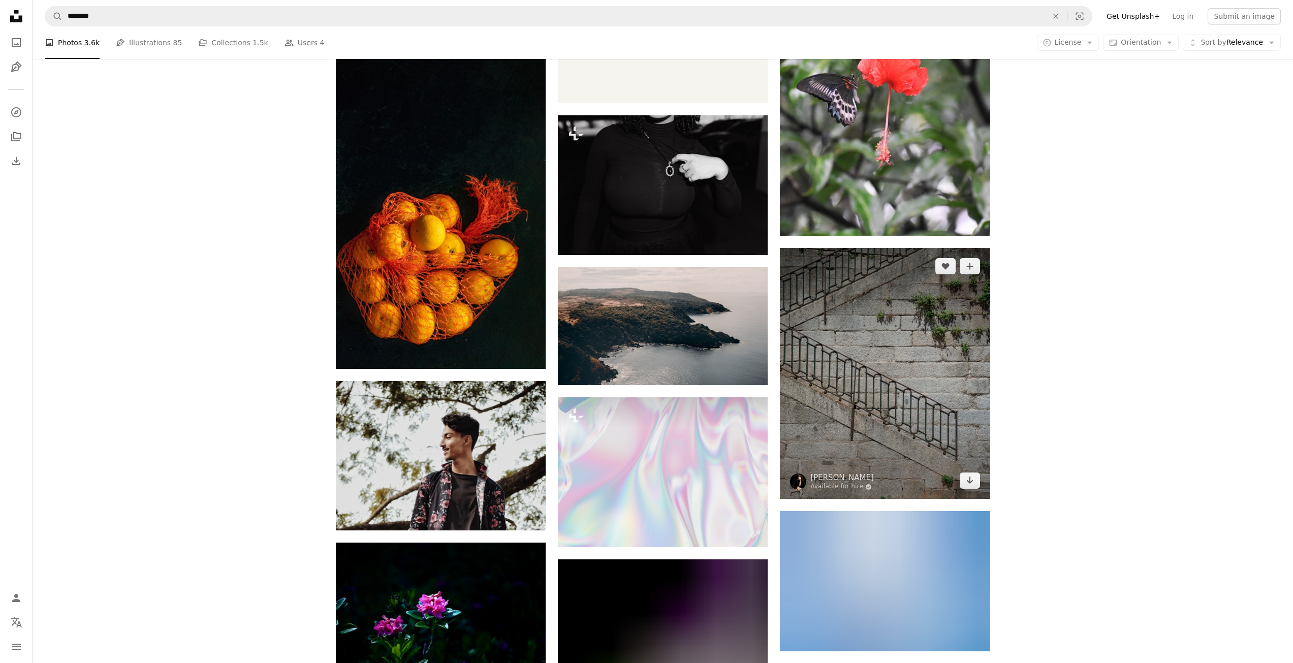
scroll to position [19362, 0]
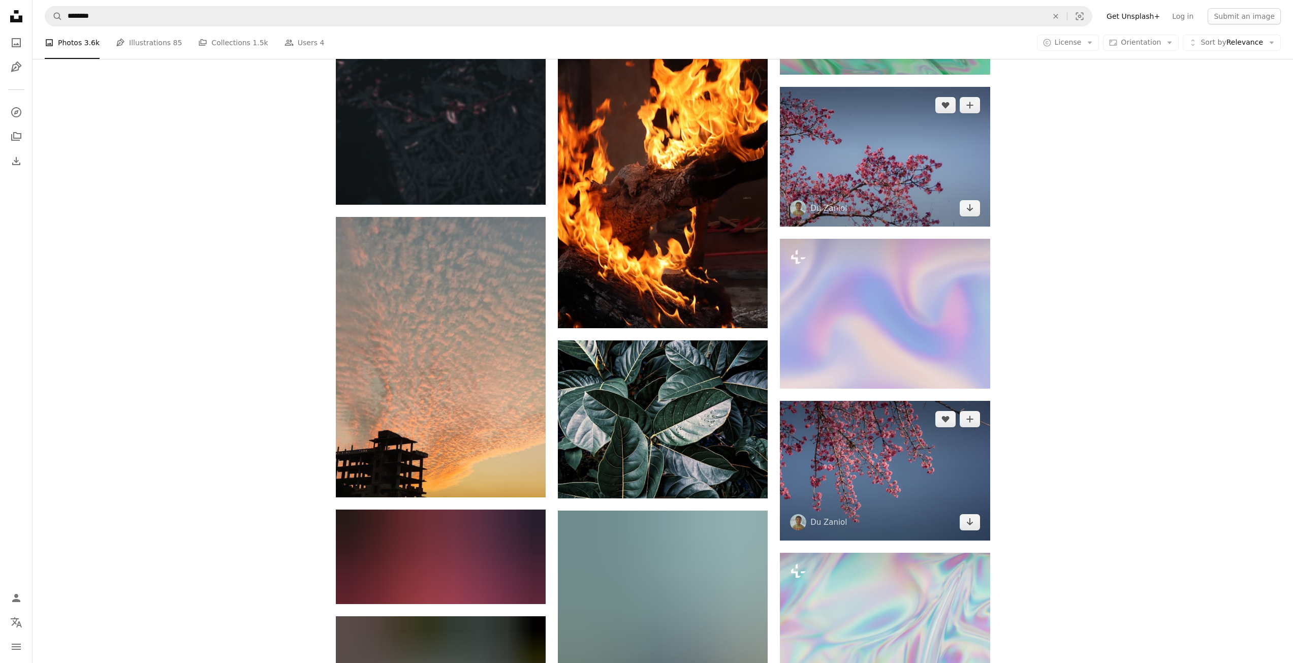
drag, startPoint x: 892, startPoint y: 467, endPoint x: 890, endPoint y: 502, distance: 35.1
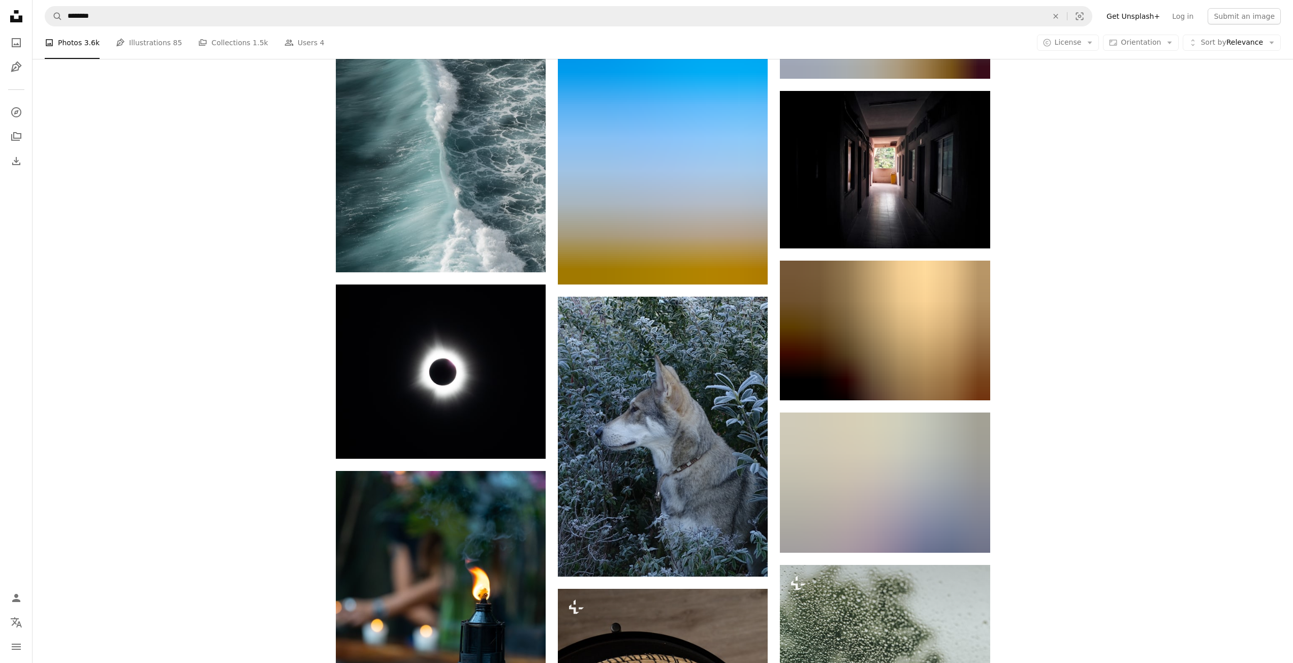
scroll to position [24750, 0]
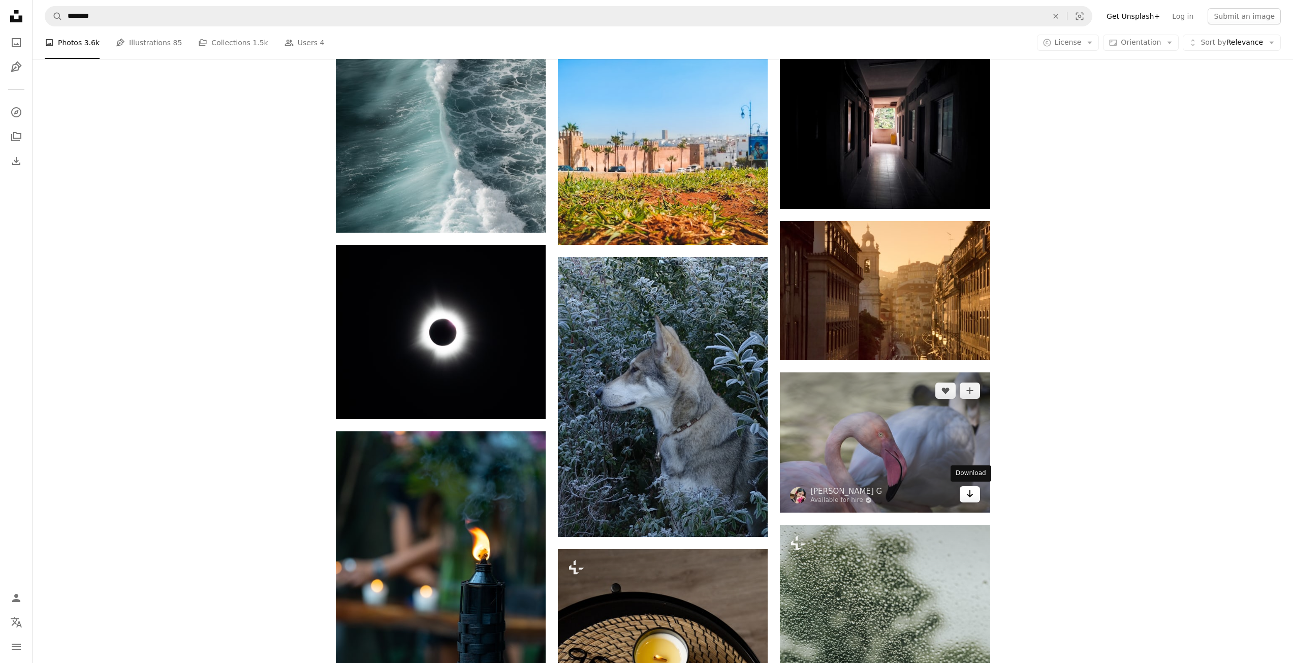
click at [967, 492] on icon "Arrow pointing down" at bounding box center [970, 494] width 8 height 12
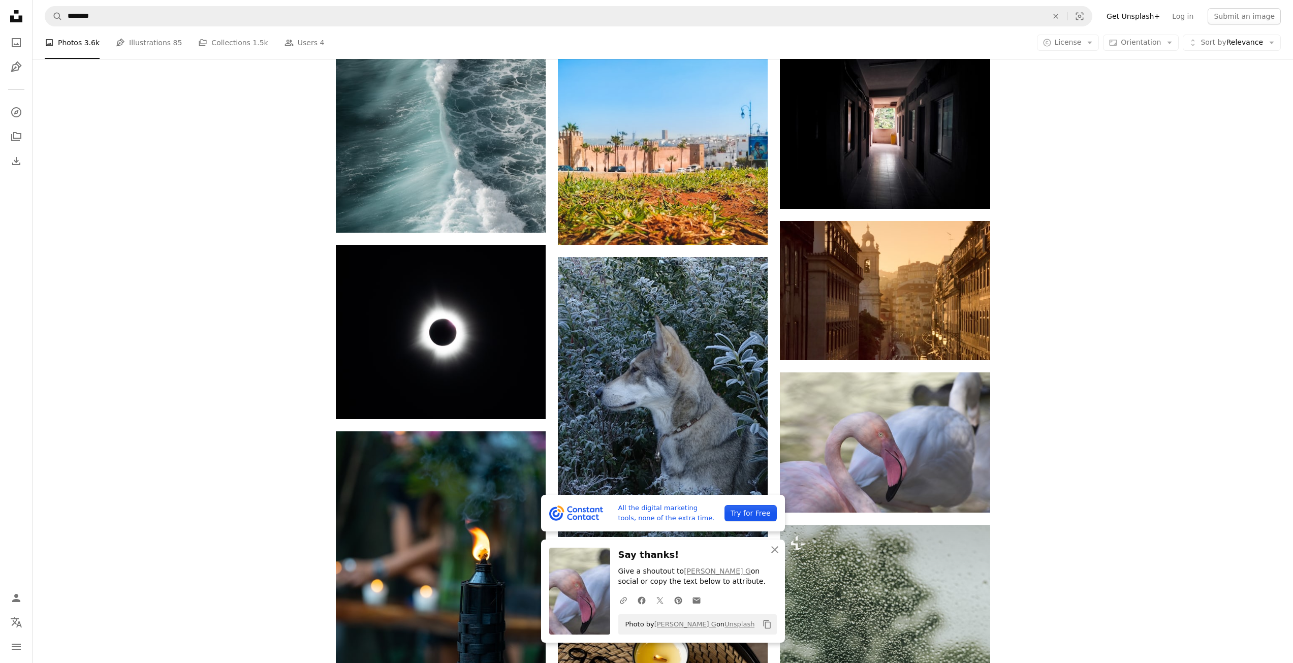
click at [765, 627] on icon "Copy to clipboard" at bounding box center [766, 625] width 7 height 9
click at [772, 624] on button "Copy content" at bounding box center [767, 624] width 17 height 17
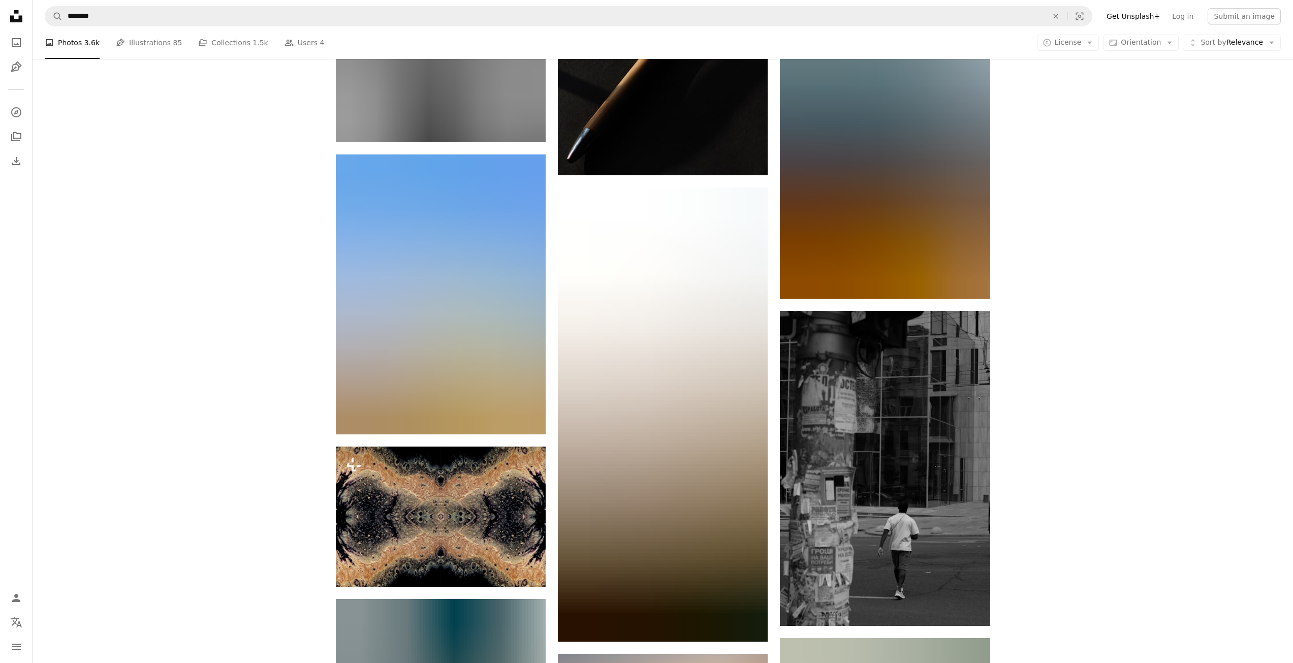
scroll to position [39946, 0]
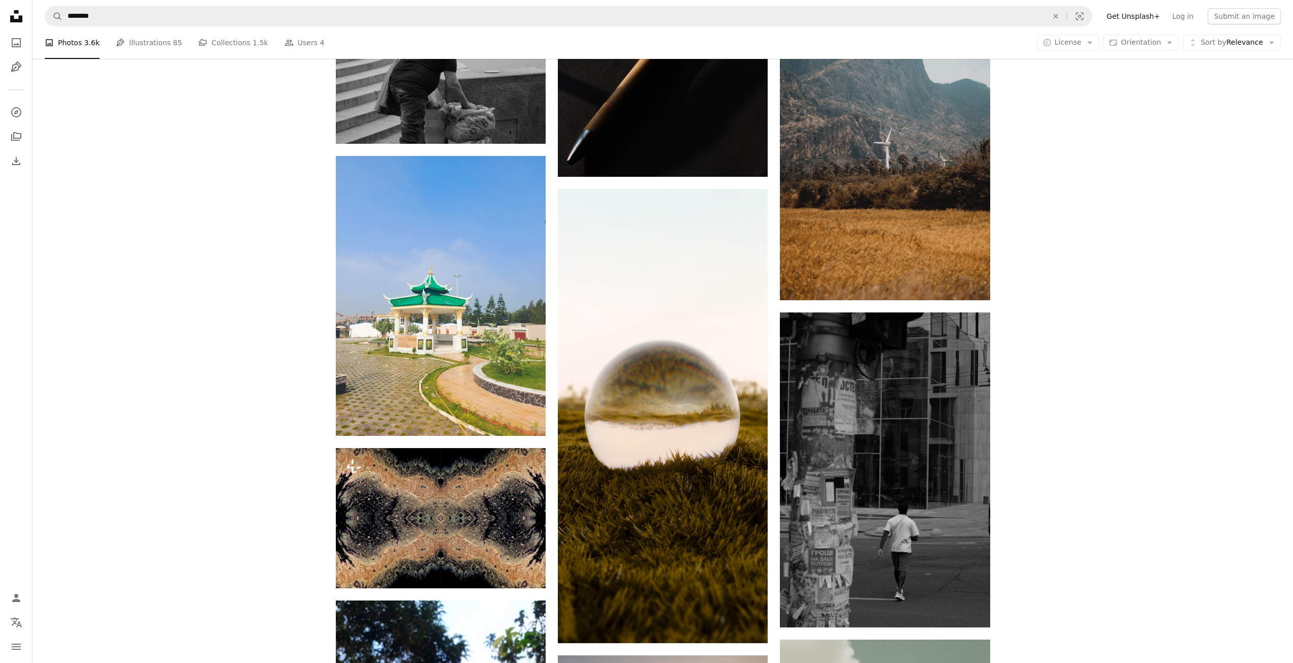
click at [290, 6] on nav "A magnifying glass ******** An X shape Visual search Filters Get Unsplash+ Log …" at bounding box center [663, 16] width 1261 height 33
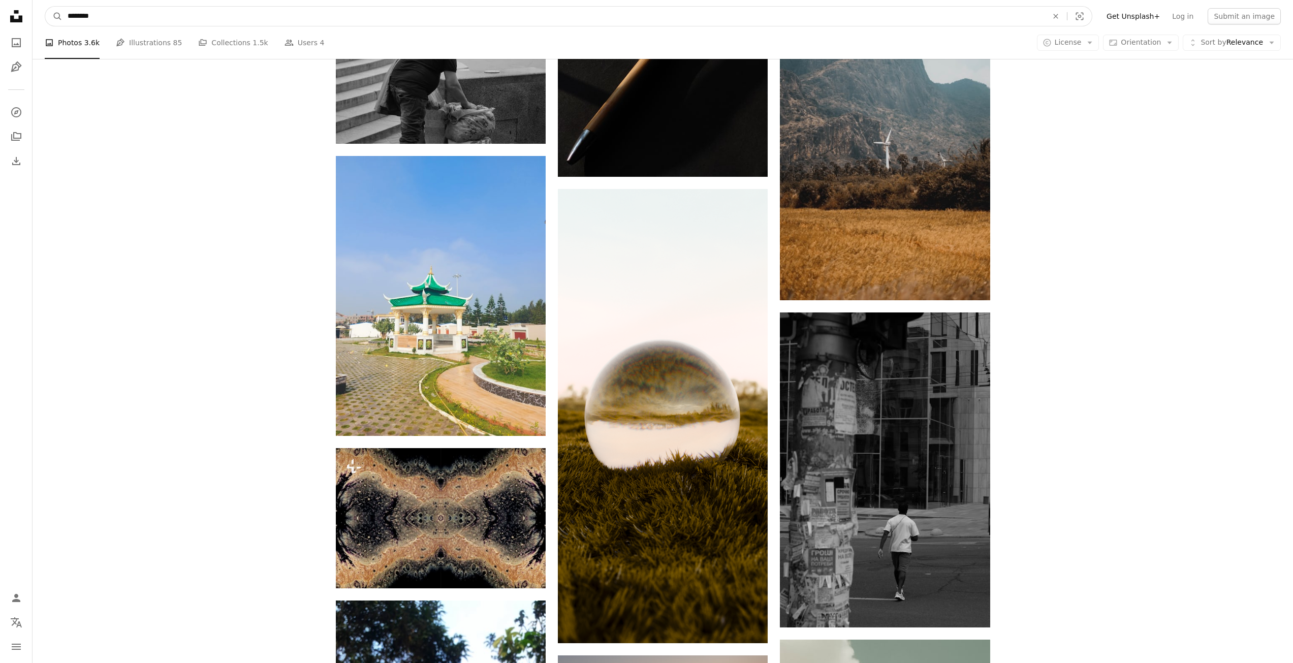
click at [275, 14] on input "********" at bounding box center [554, 16] width 982 height 19
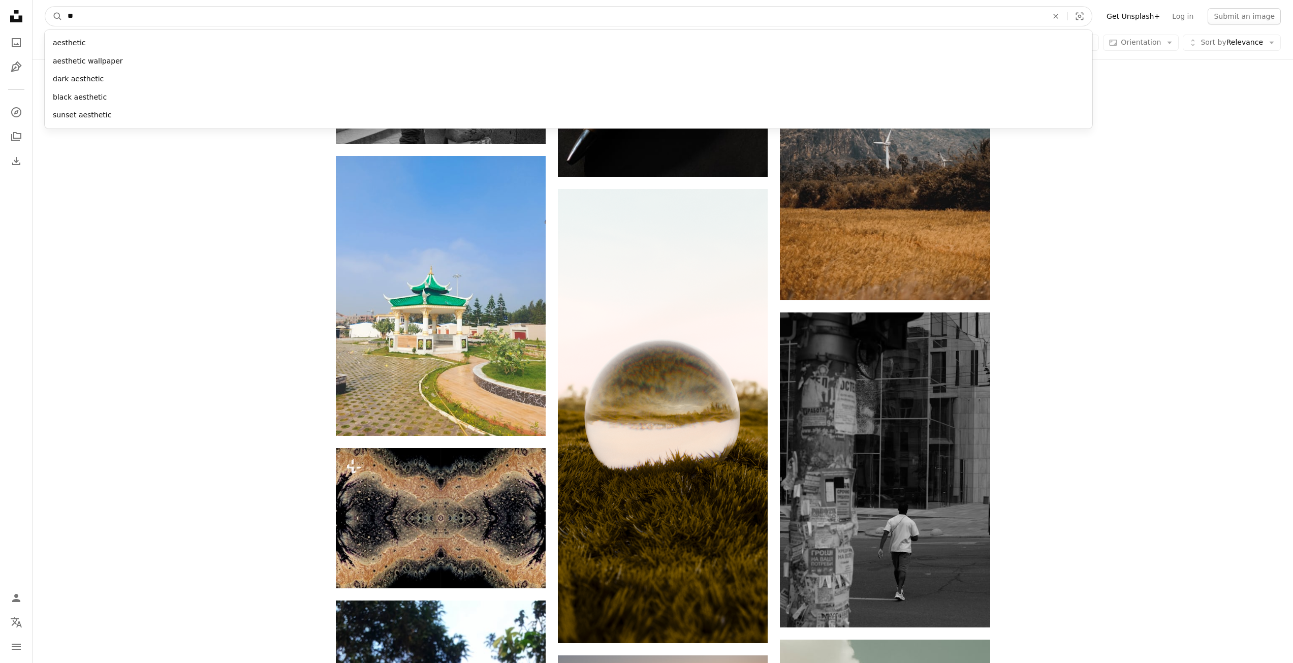
type input "*"
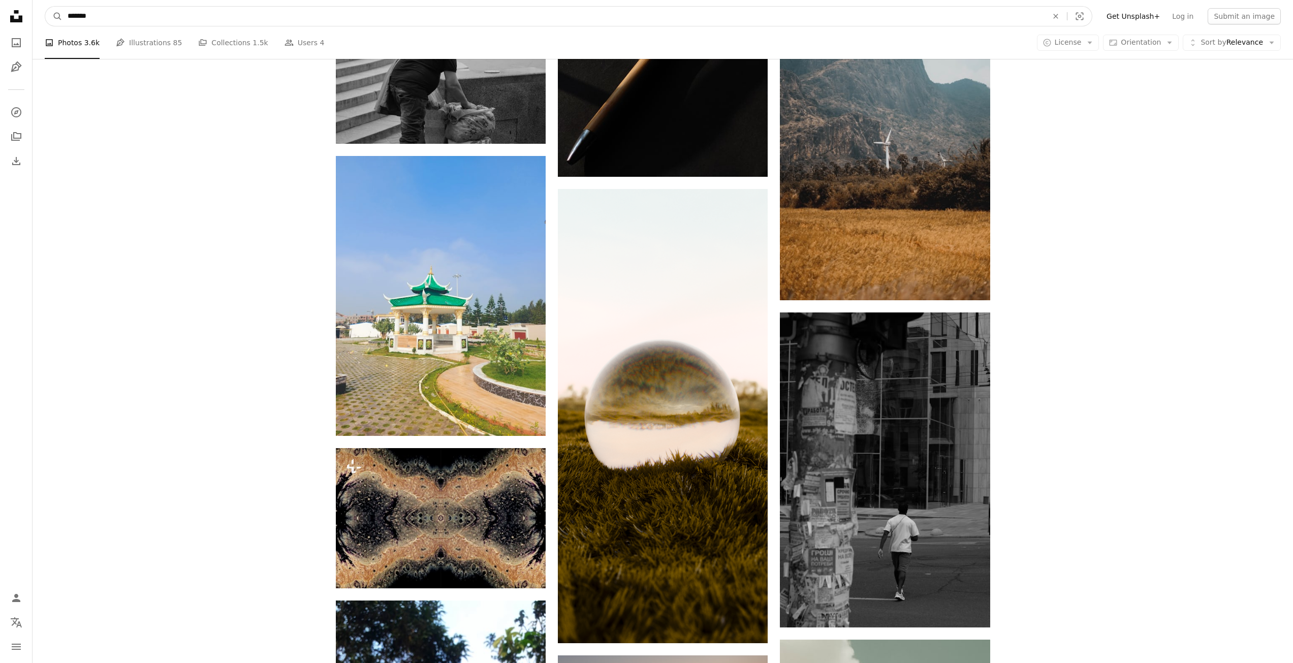
type input "********"
click button "A magnifying glass" at bounding box center [53, 16] width 17 height 19
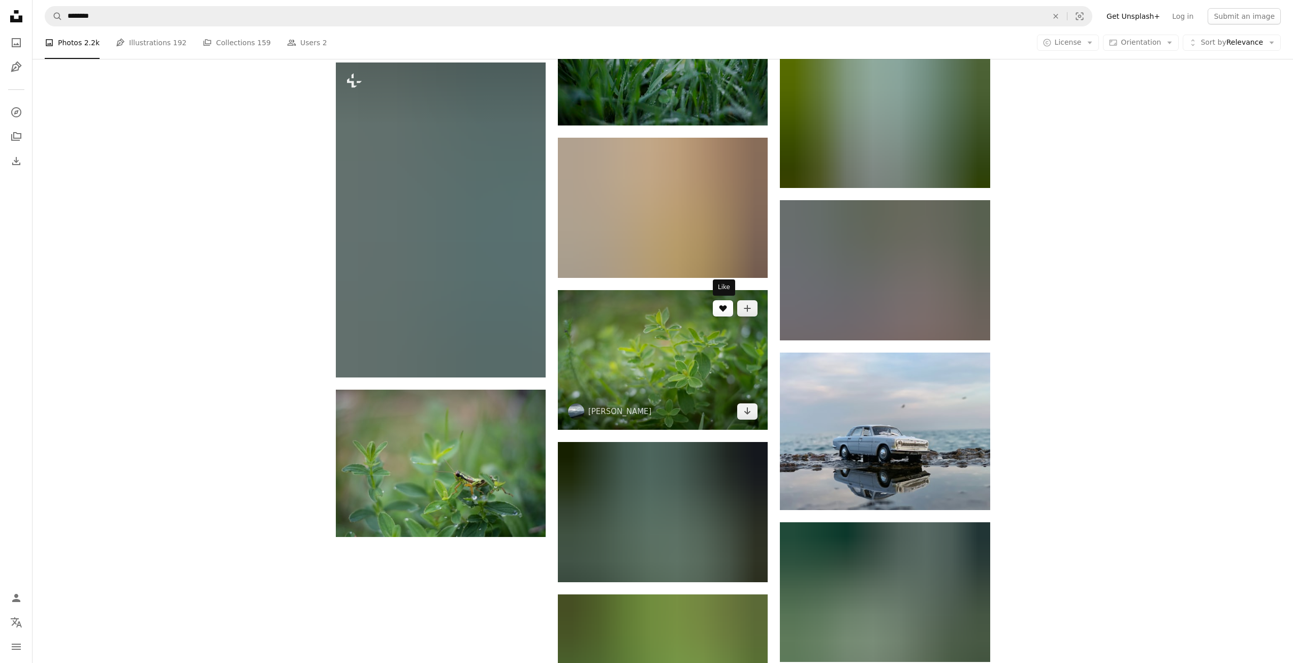
scroll to position [1067, 0]
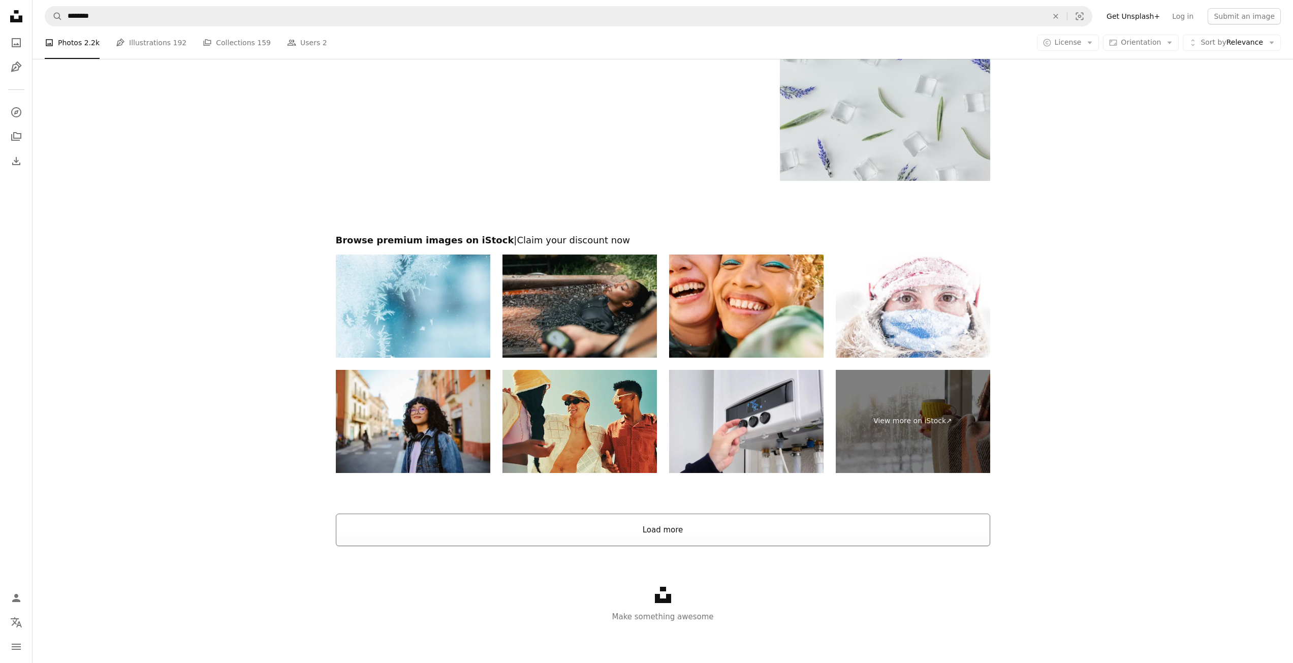
click at [749, 525] on button "Load more" at bounding box center [663, 530] width 655 height 33
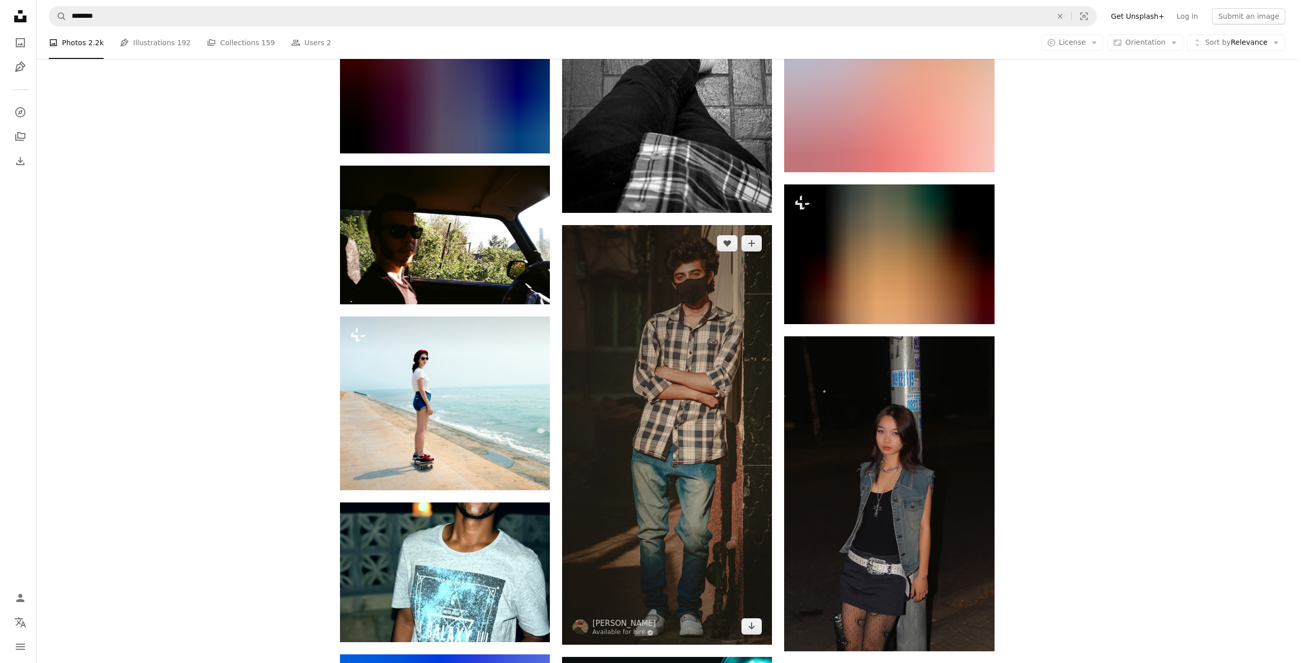
scroll to position [12667, 0]
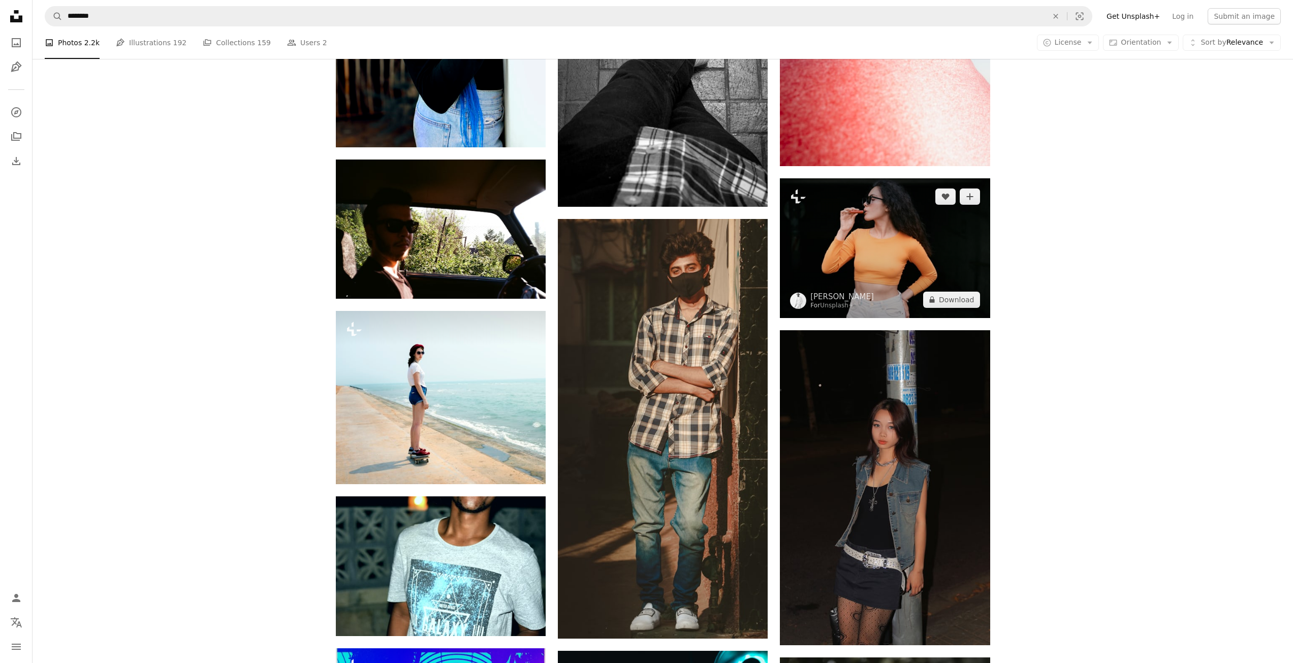
click at [920, 257] on img at bounding box center [885, 248] width 210 height 140
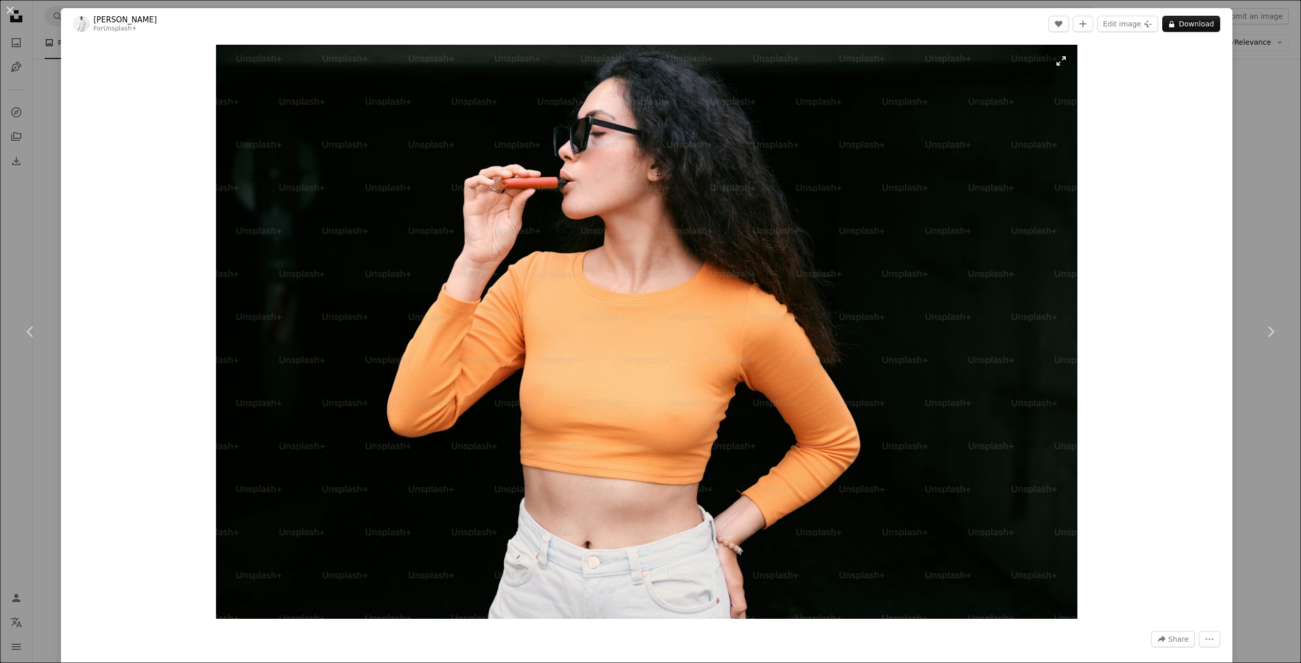
click at [1055, 65] on img "Zoom in on this image" at bounding box center [646, 332] width 861 height 574
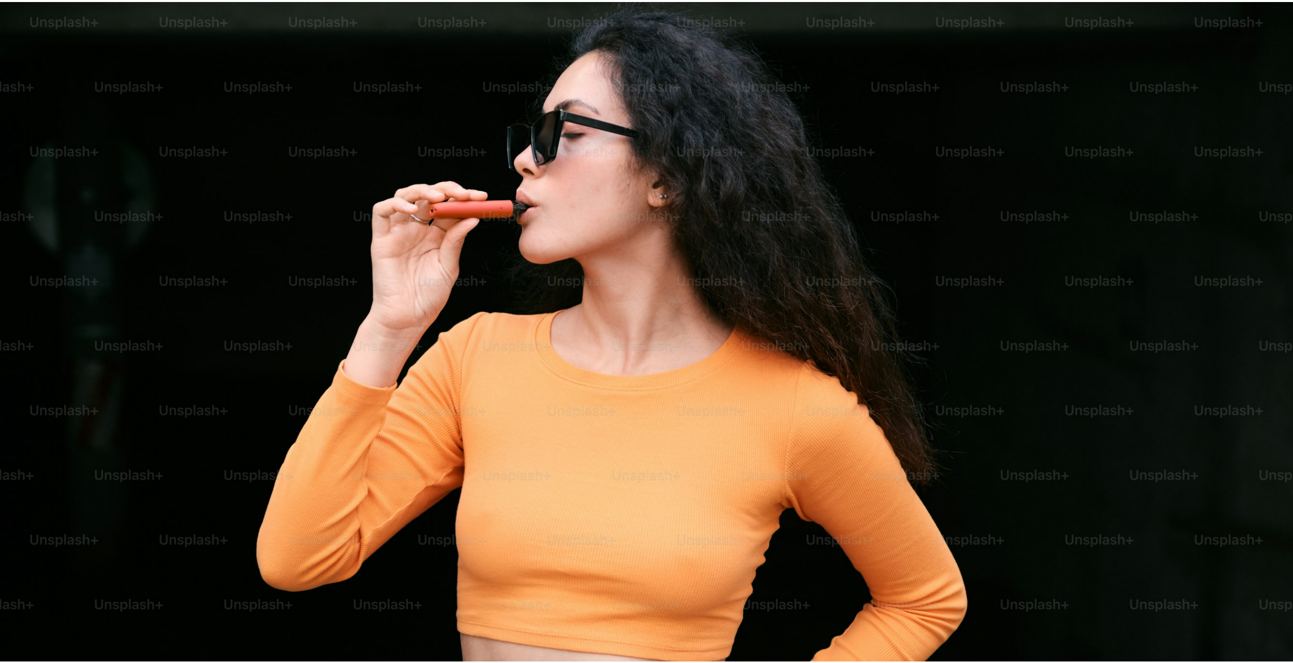
scroll to position [98, 0]
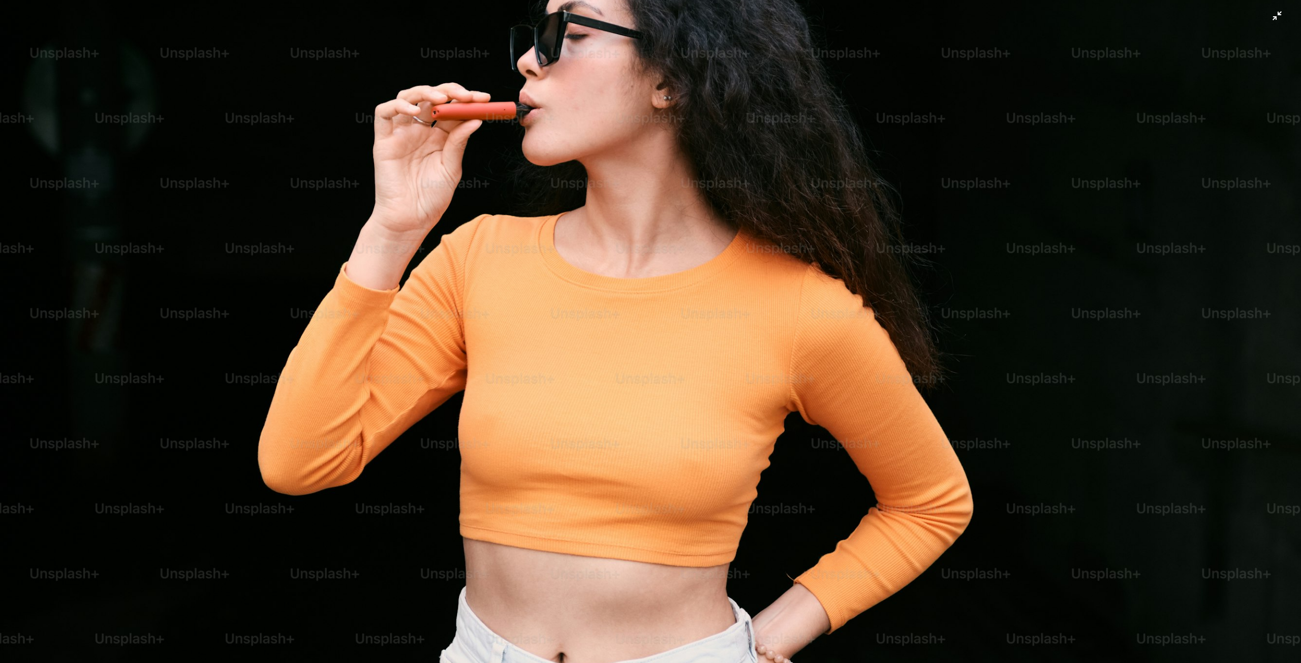
click at [1276, 17] on img "Zoom out on this image" at bounding box center [650, 336] width 1302 height 868
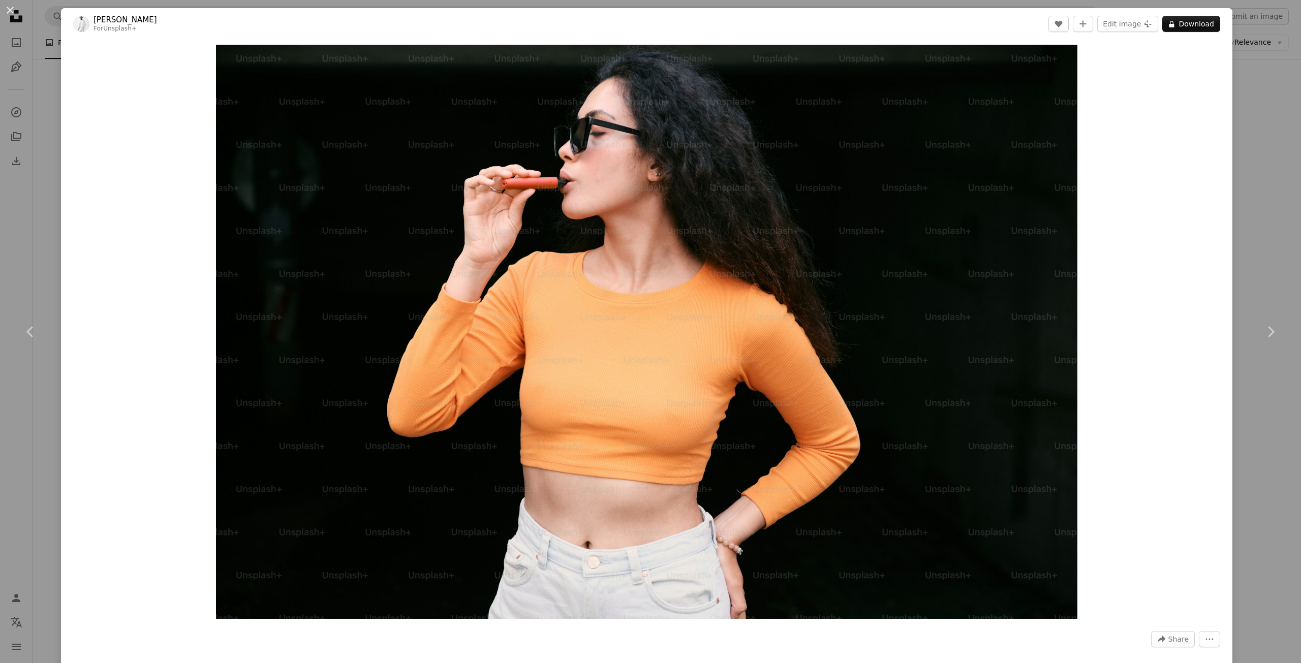
click at [1246, 65] on div "An X shape Chevron left Chevron right [PERSON_NAME] For Unsplash+ A heart A plu…" at bounding box center [650, 331] width 1301 height 663
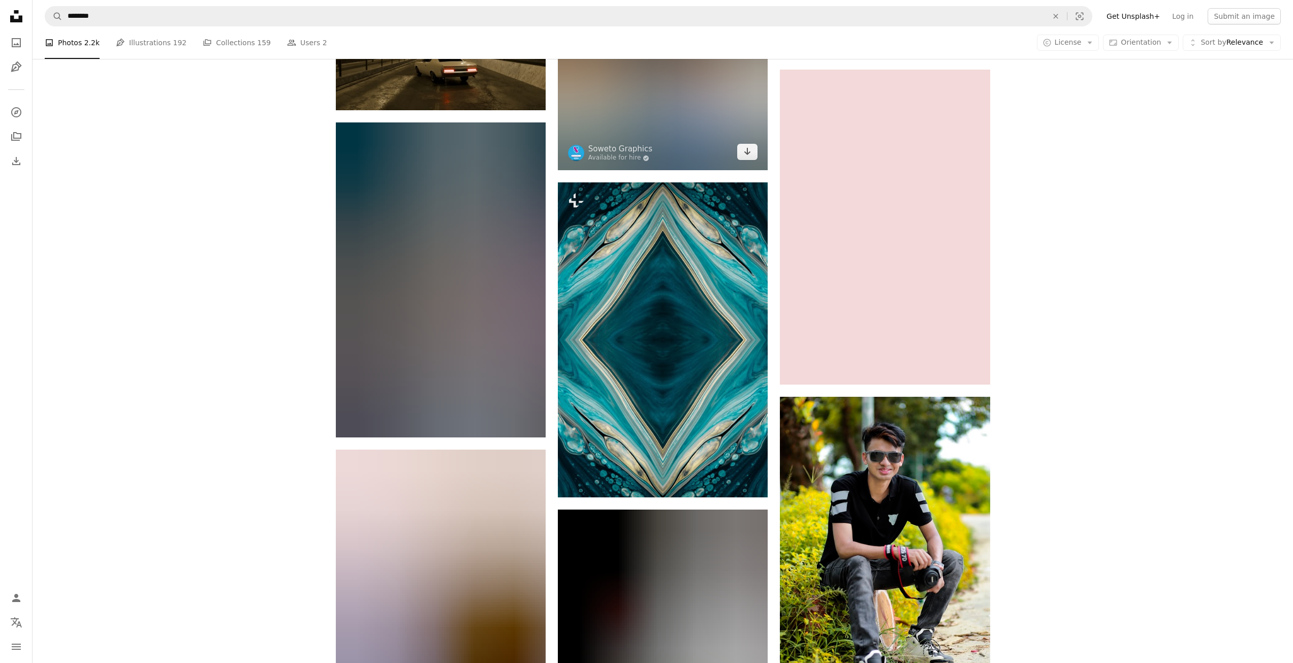
scroll to position [27152, 0]
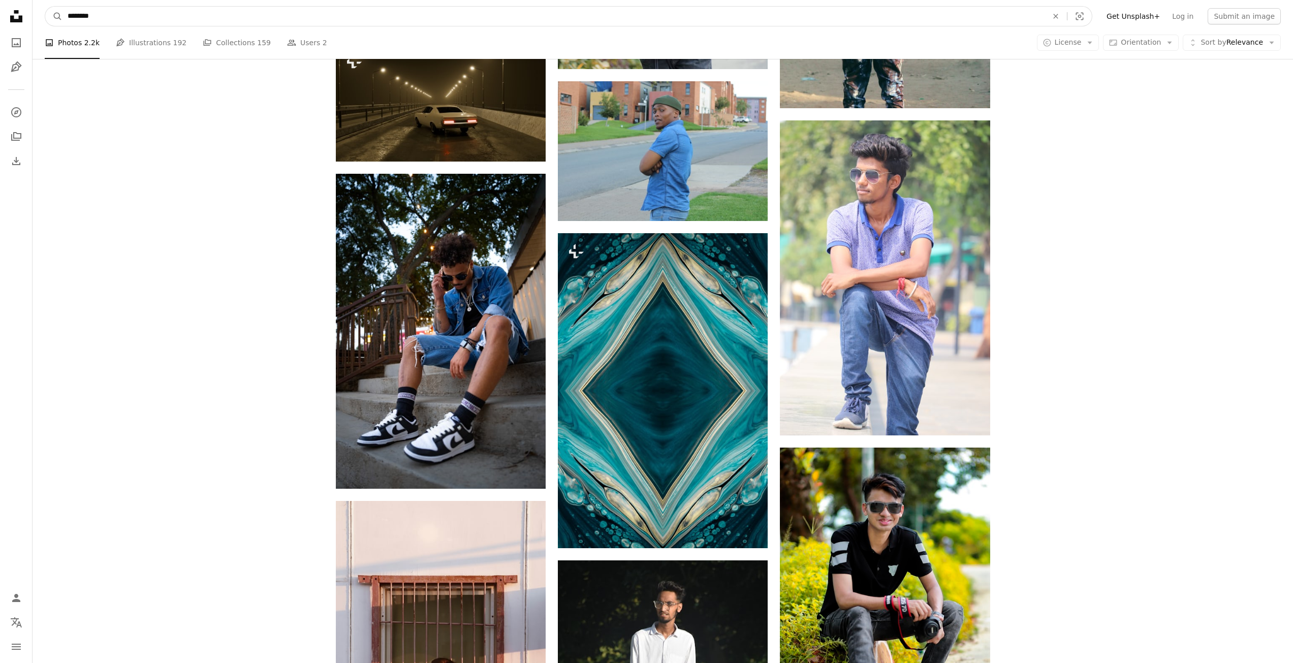
click at [614, 21] on input "********" at bounding box center [554, 16] width 982 height 19
click at [1067, 19] on icon "An X shape" at bounding box center [1056, 16] width 22 height 8
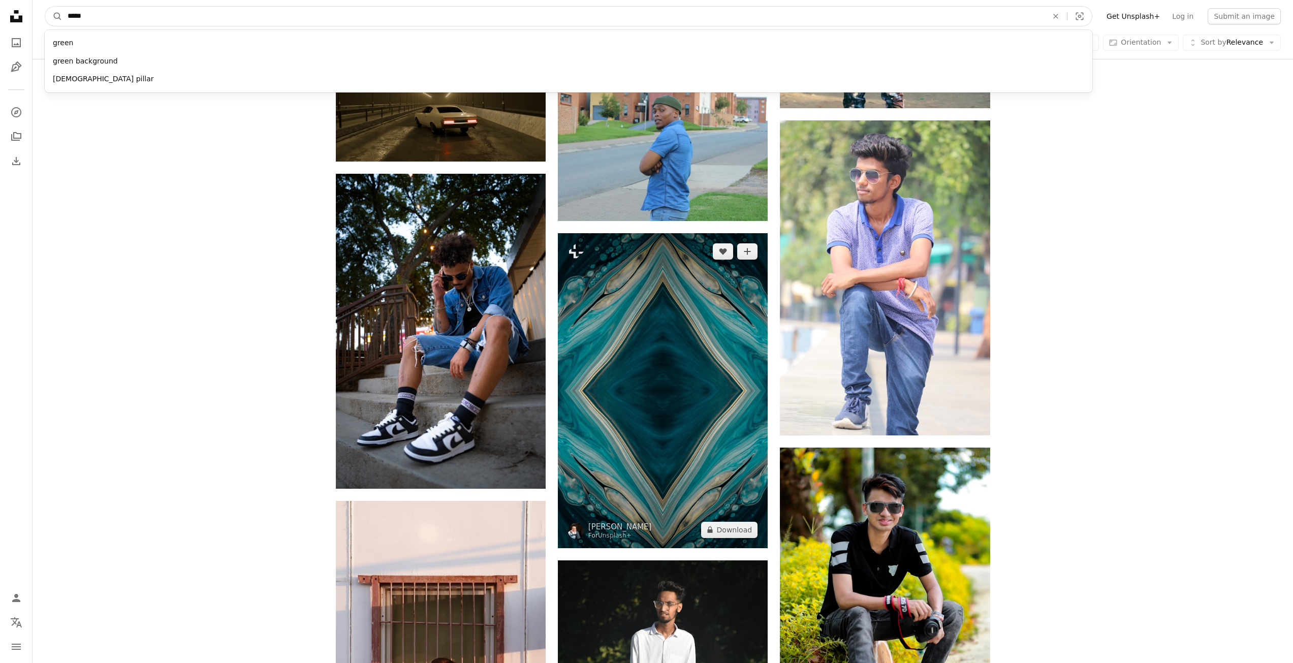
type input "******"
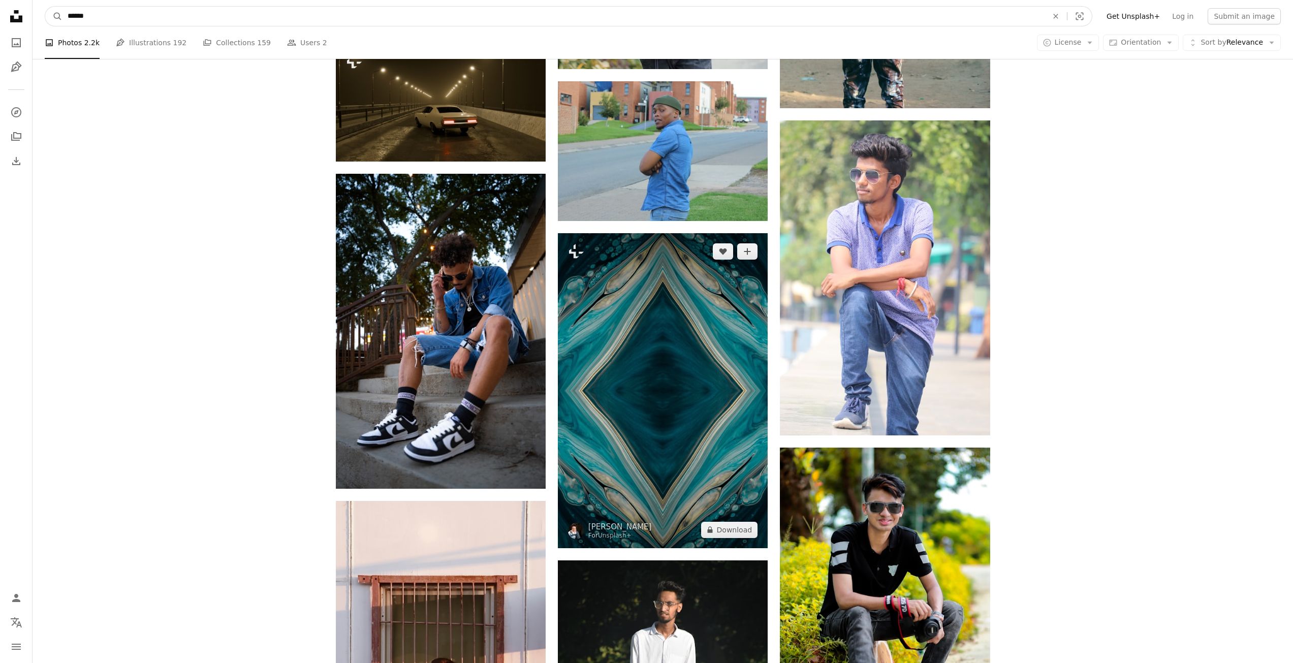
click button "A magnifying glass" at bounding box center [53, 16] width 17 height 19
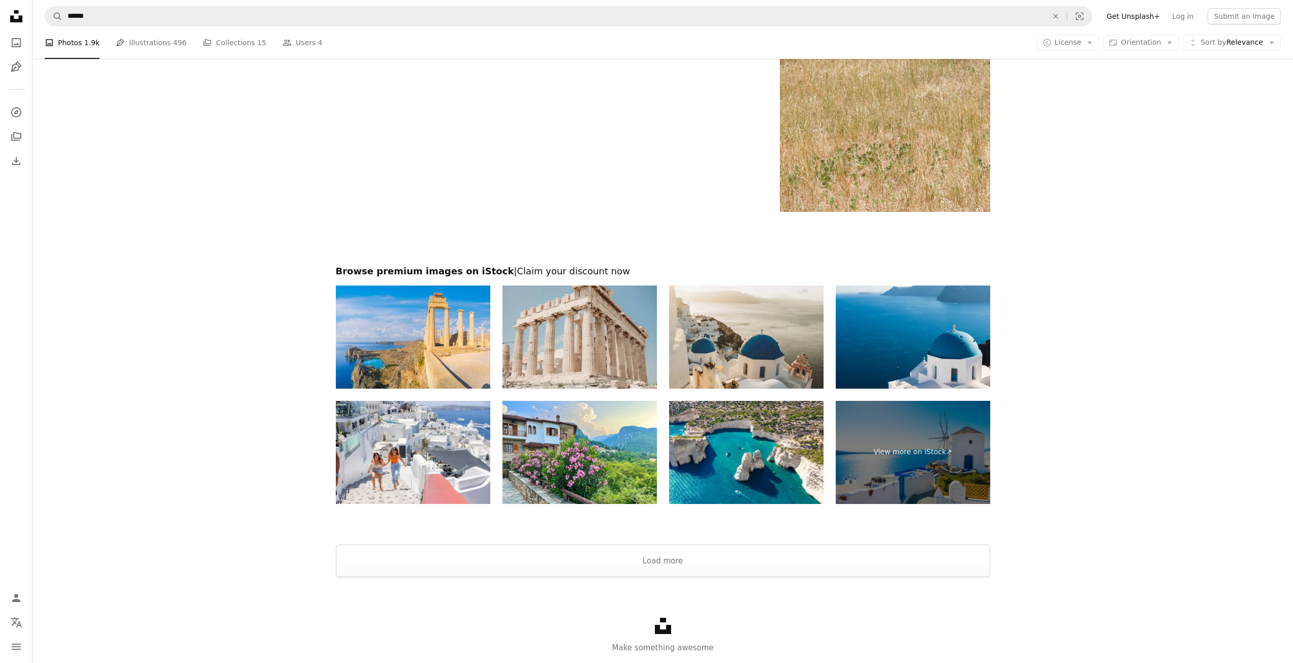
scroll to position [1881, 0]
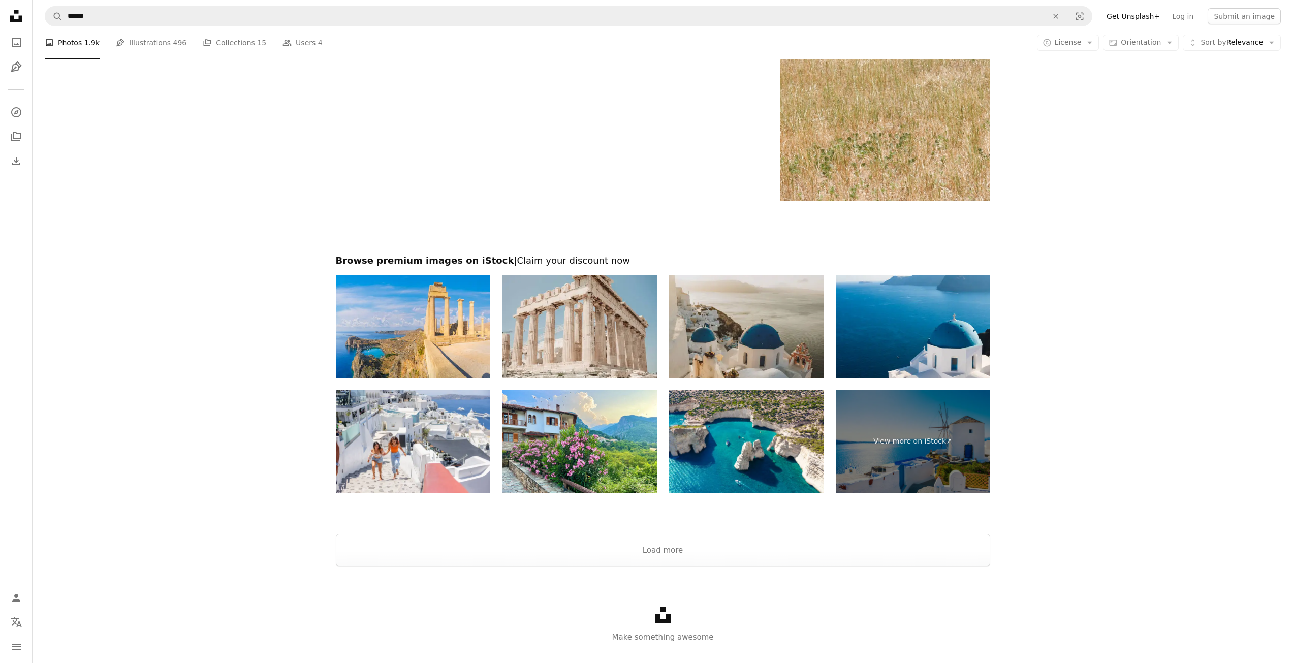
click at [769, 325] on img at bounding box center [746, 326] width 155 height 103
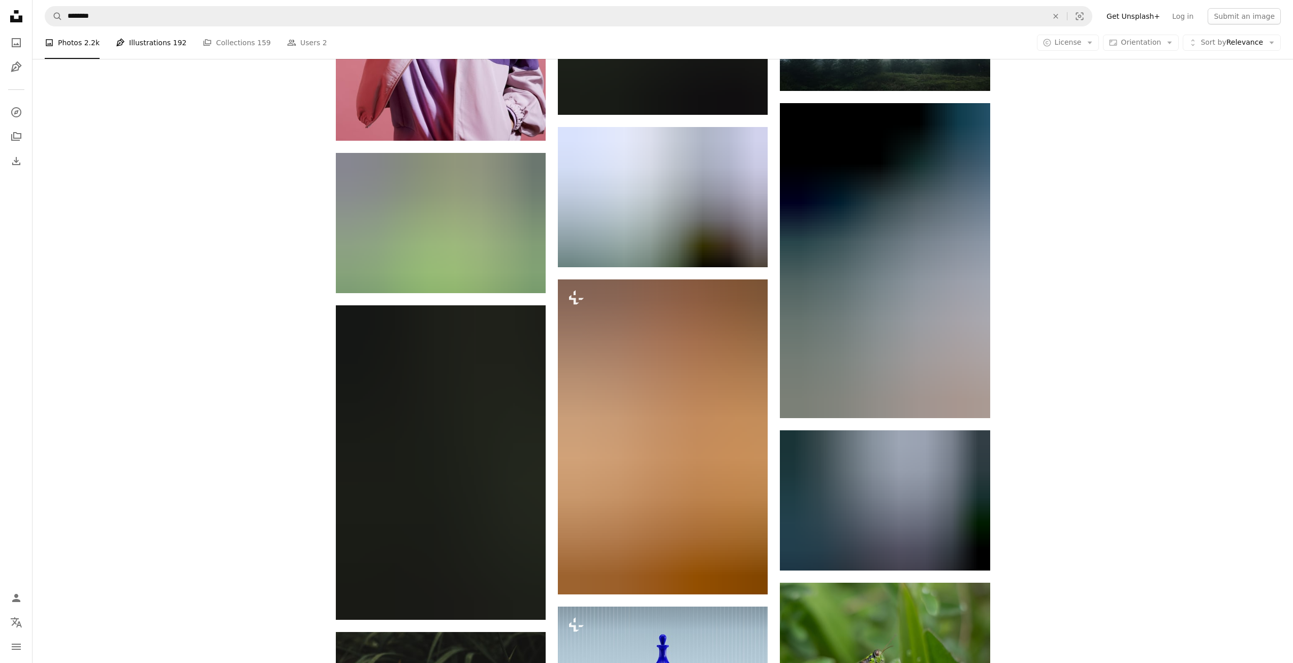
scroll to position [27152, 0]
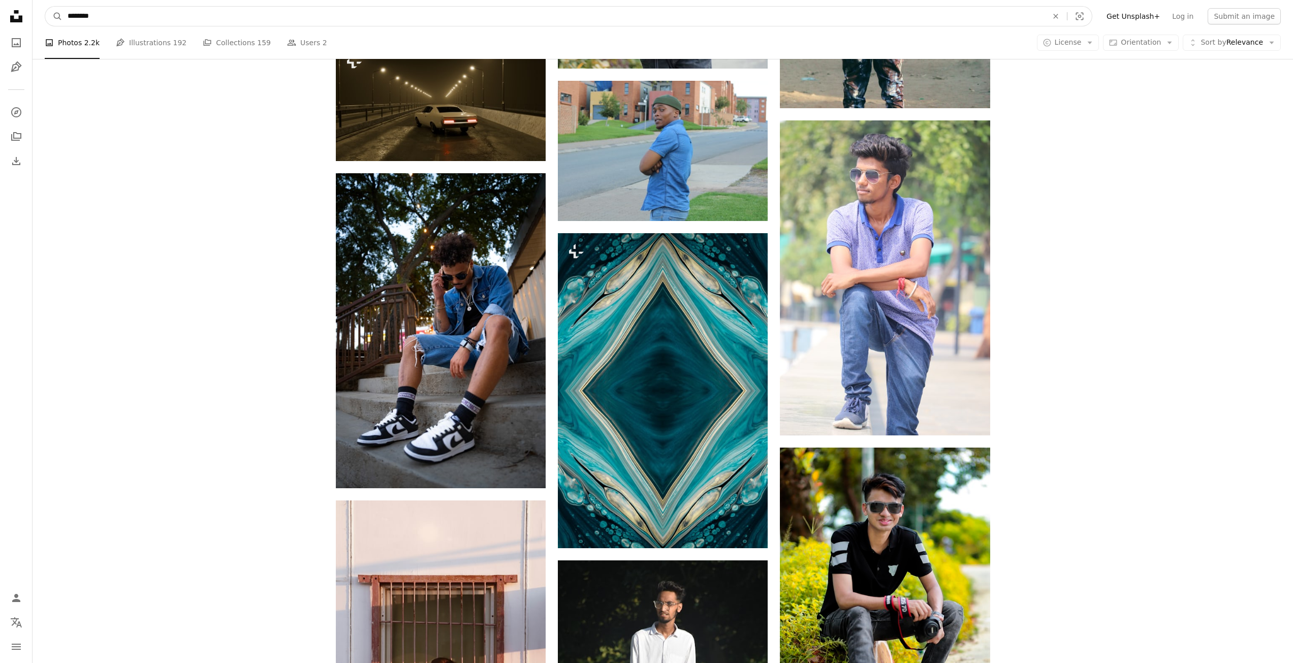
click at [210, 24] on input "********" at bounding box center [554, 16] width 982 height 19
type input "*"
type input "******"
click button "A magnifying glass" at bounding box center [53, 16] width 17 height 19
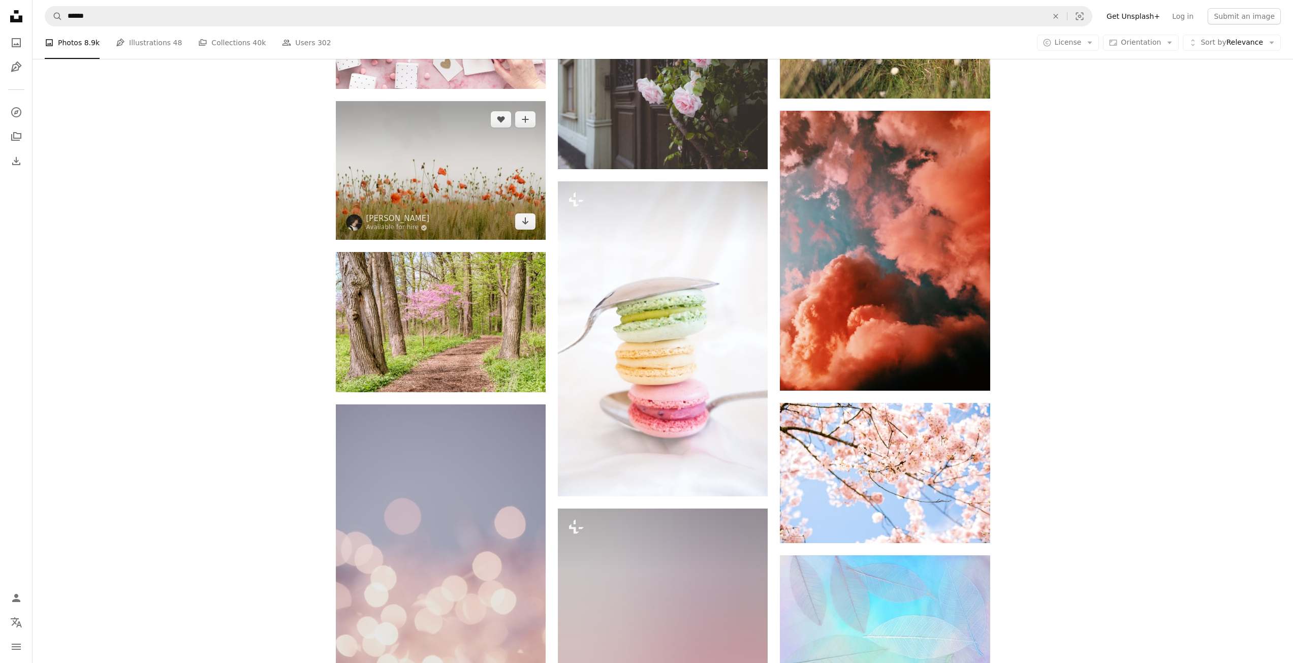
scroll to position [610, 0]
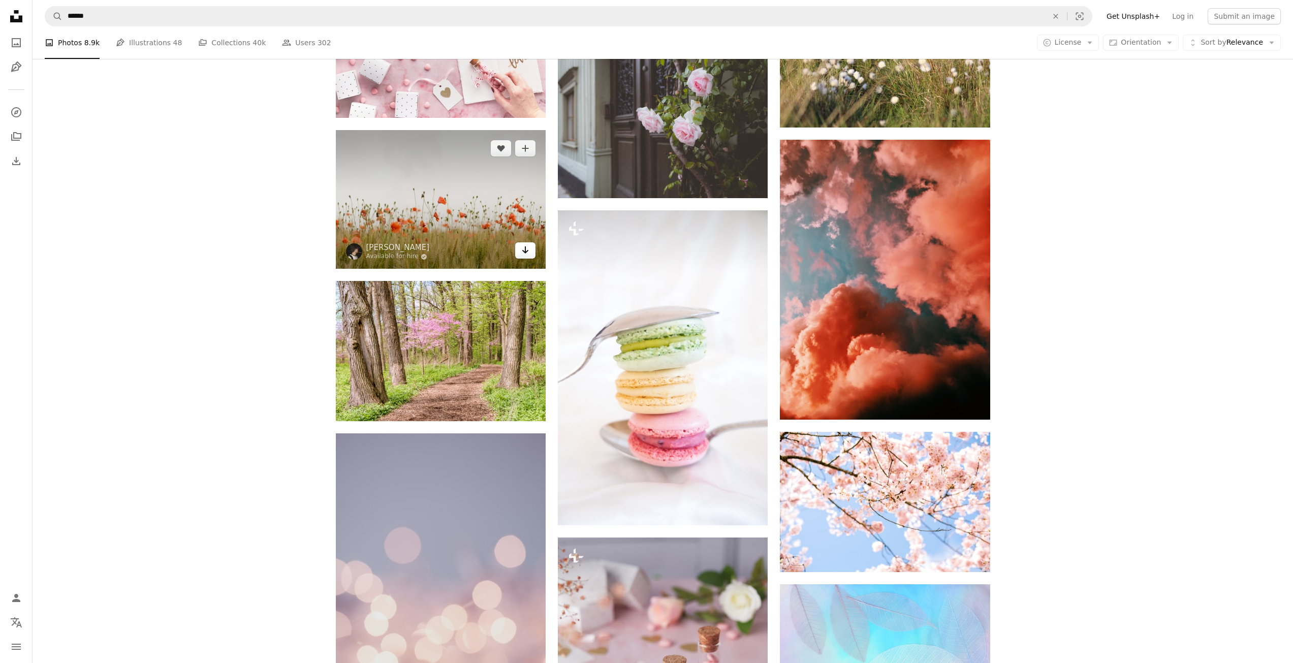
click at [519, 254] on link "Arrow pointing down" at bounding box center [525, 250] width 20 height 16
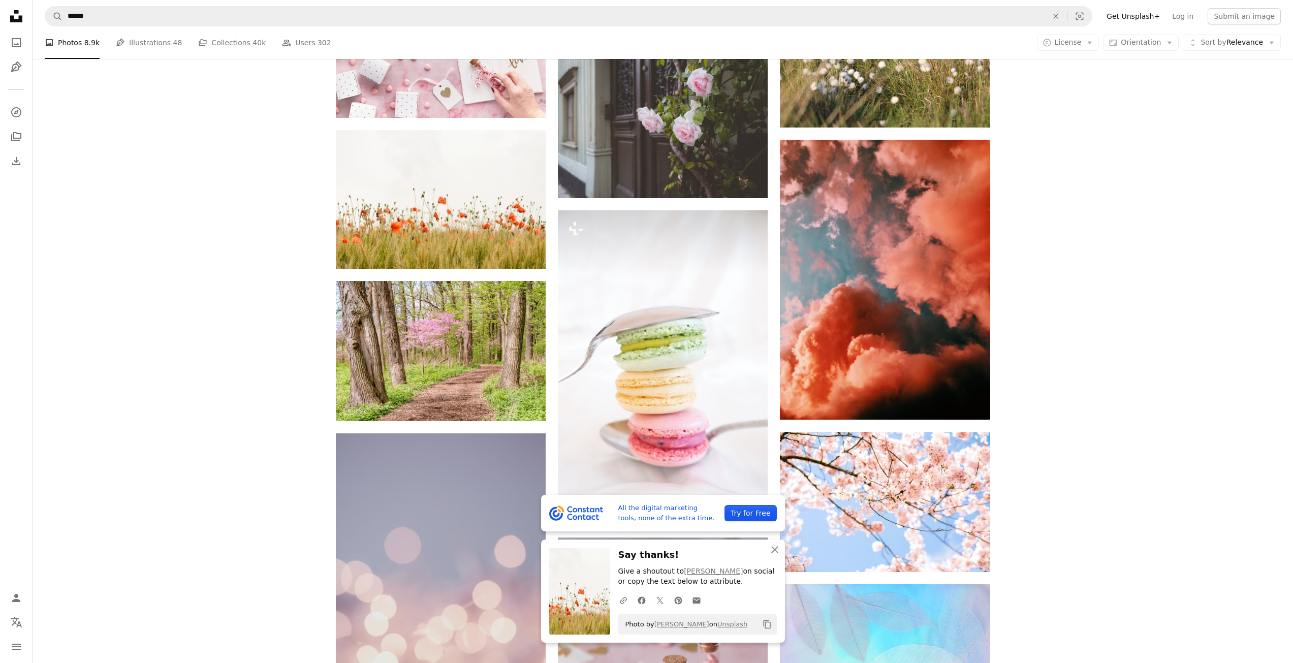
click at [772, 629] on icon "Copy content" at bounding box center [767, 624] width 9 height 9
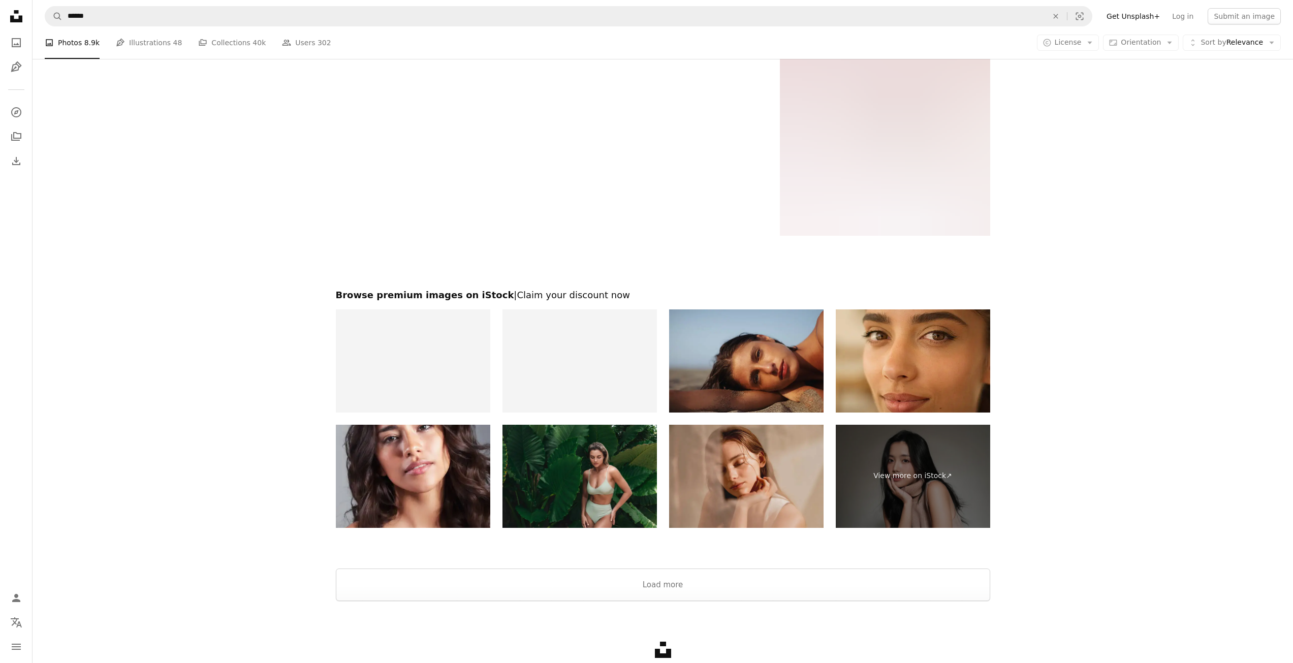
scroll to position [2259, 0]
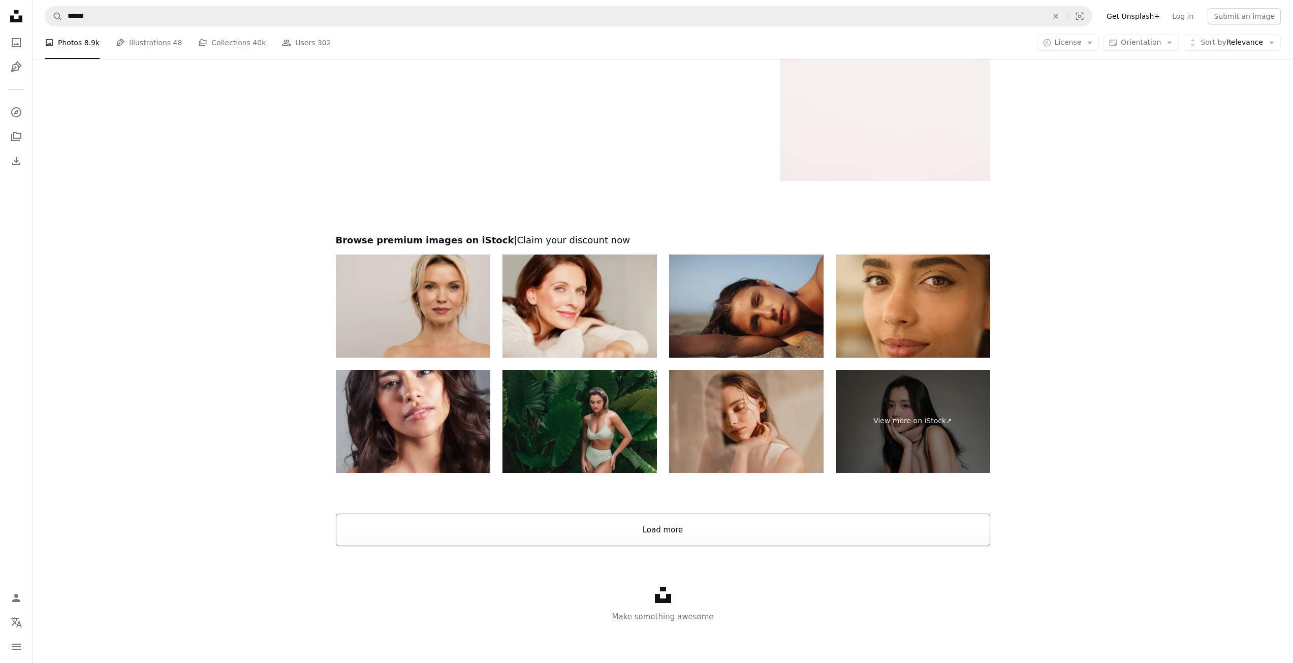
click at [773, 543] on button "Load more" at bounding box center [663, 530] width 655 height 33
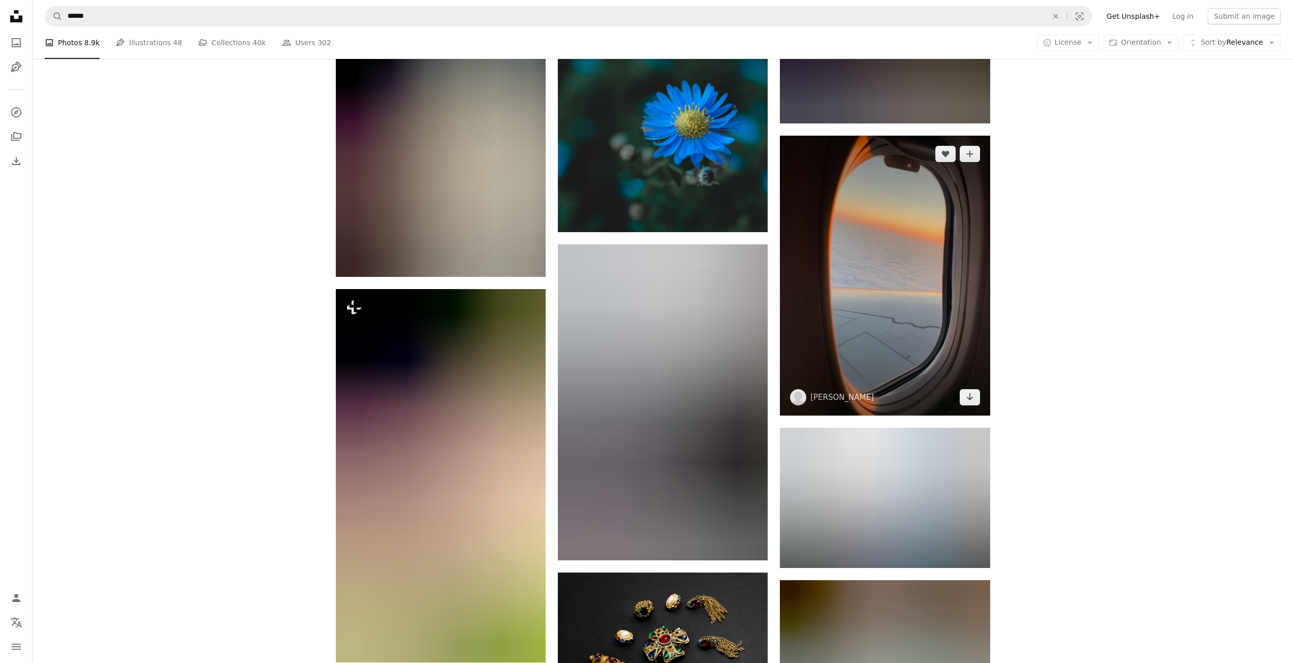
scroll to position [11967, 0]
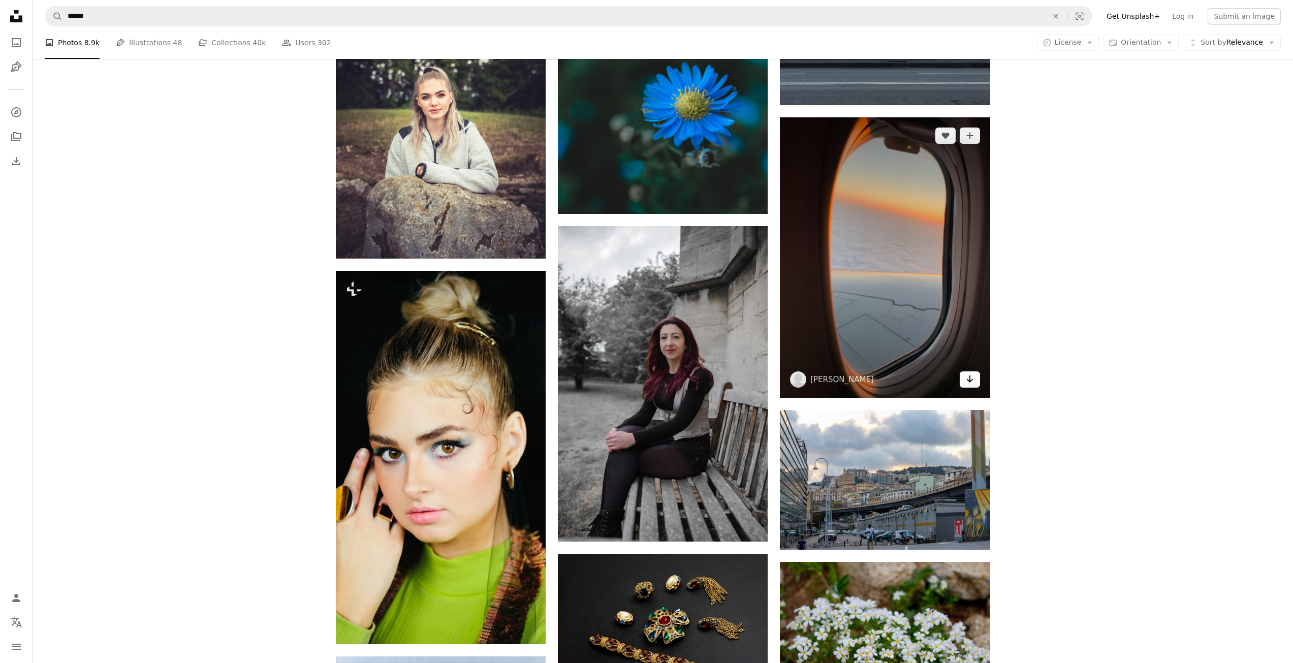
click at [971, 375] on icon "Arrow pointing down" at bounding box center [970, 379] width 8 height 12
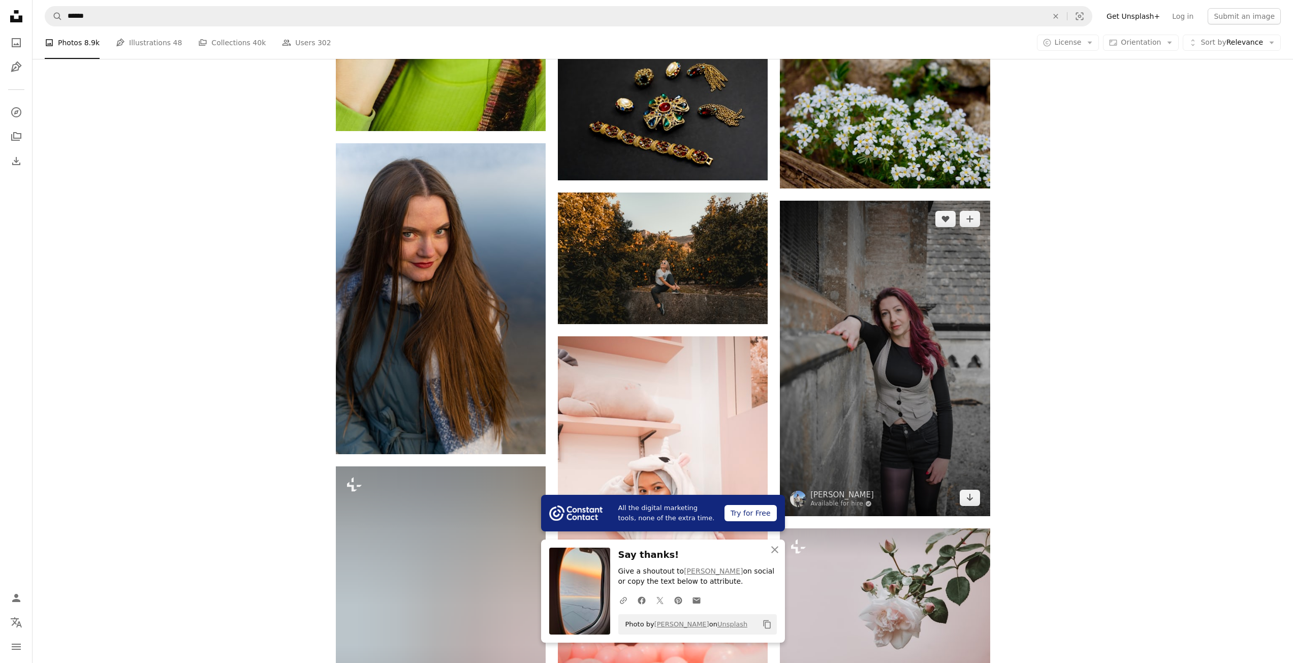
drag, startPoint x: 743, startPoint y: 604, endPoint x: 744, endPoint y: 589, distance: 15.8
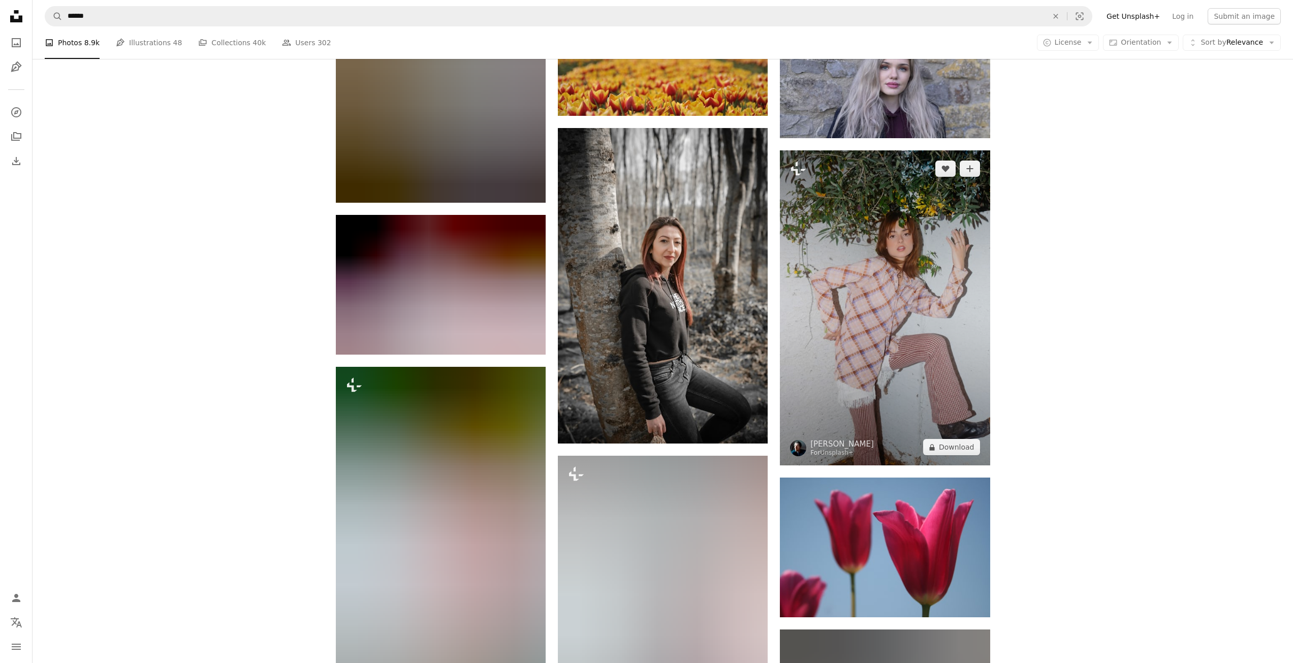
scroll to position [29044, 0]
